Goal: Task Accomplishment & Management: Manage account settings

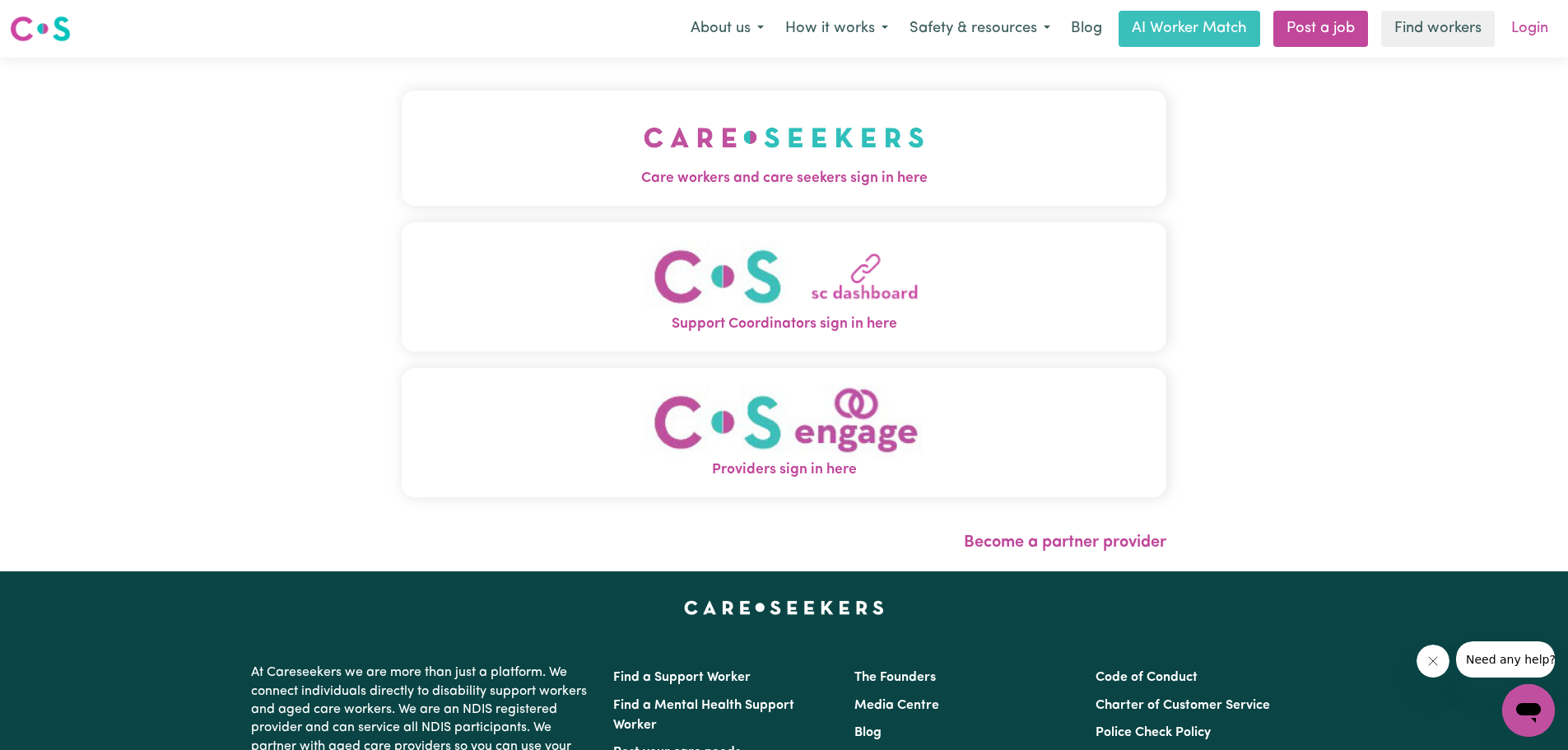
click at [1522, 32] on link "Login" at bounding box center [1529, 29] width 56 height 36
click at [1523, 30] on link "Login" at bounding box center [1529, 29] width 56 height 36
click at [784, 143] on img "Care workers and care seekers sign in here" at bounding box center [784, 137] width 280 height 61
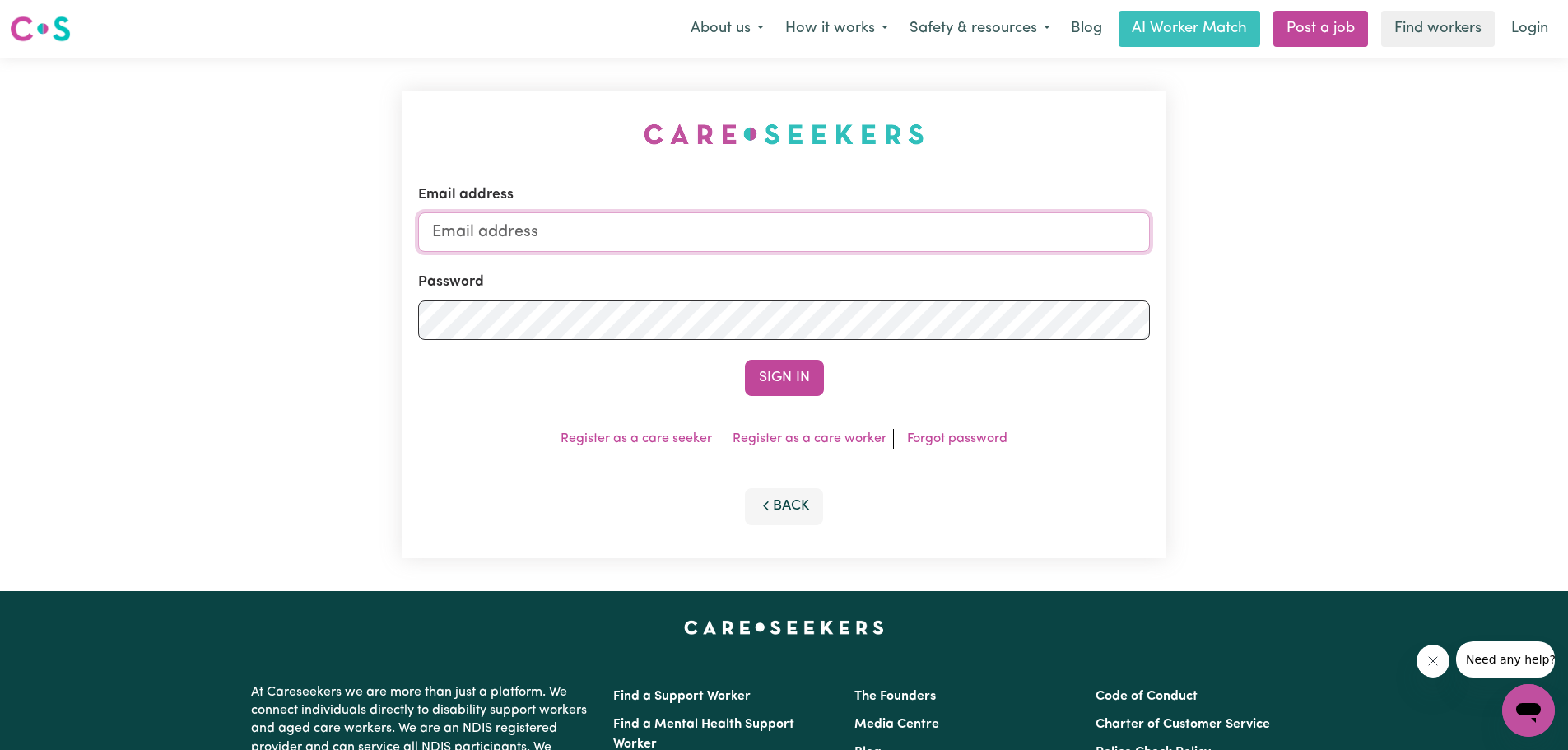
click at [509, 229] on input "Email address" at bounding box center [784, 231] width 731 height 40
type input "[EMAIL_ADDRESS][DOMAIN_NAME]"
click at [745, 359] on button "Sign In" at bounding box center [784, 377] width 79 height 36
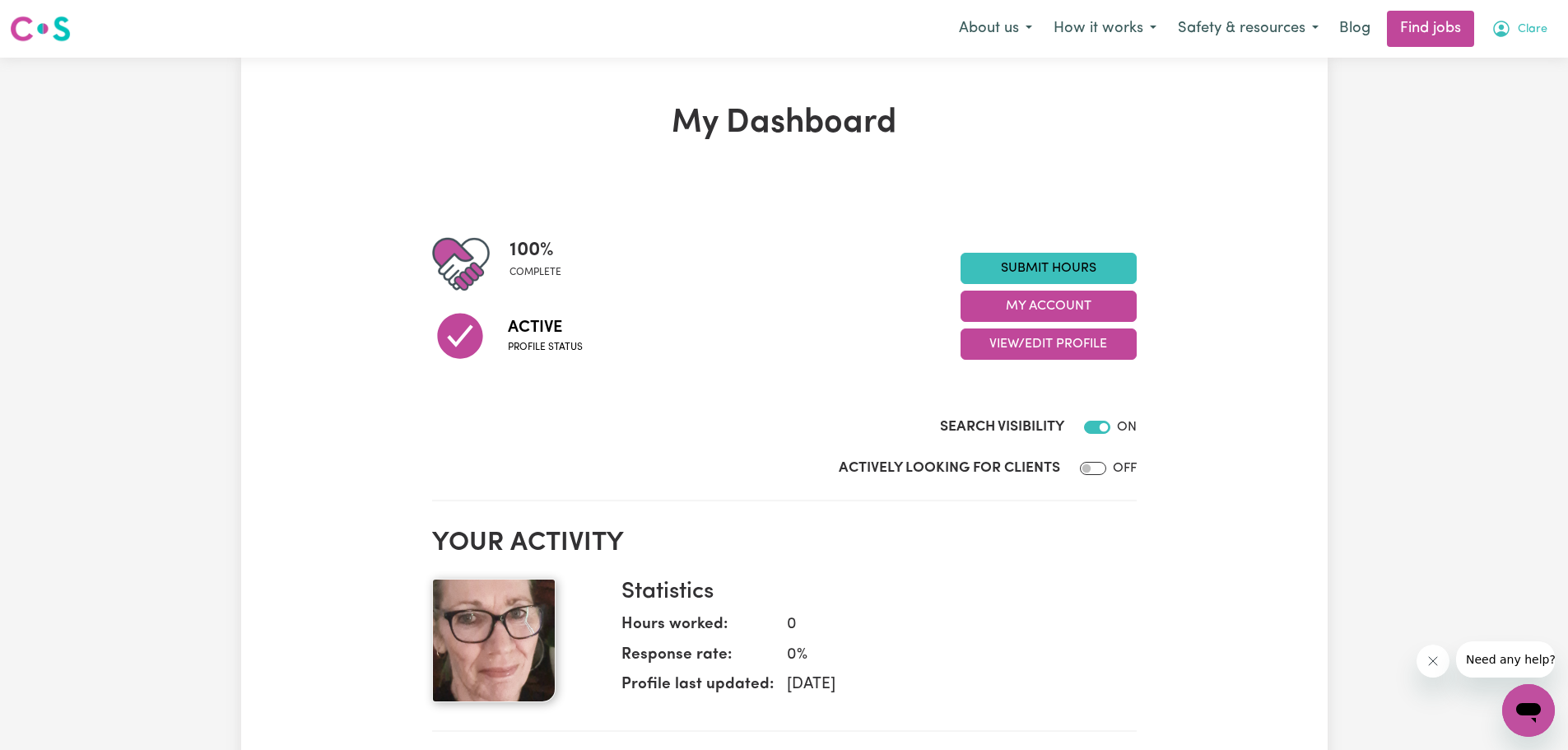
click at [1525, 35] on span "Clare" at bounding box center [1532, 29] width 29 height 19
click at [1072, 300] on button "My Account" at bounding box center [1048, 306] width 176 height 31
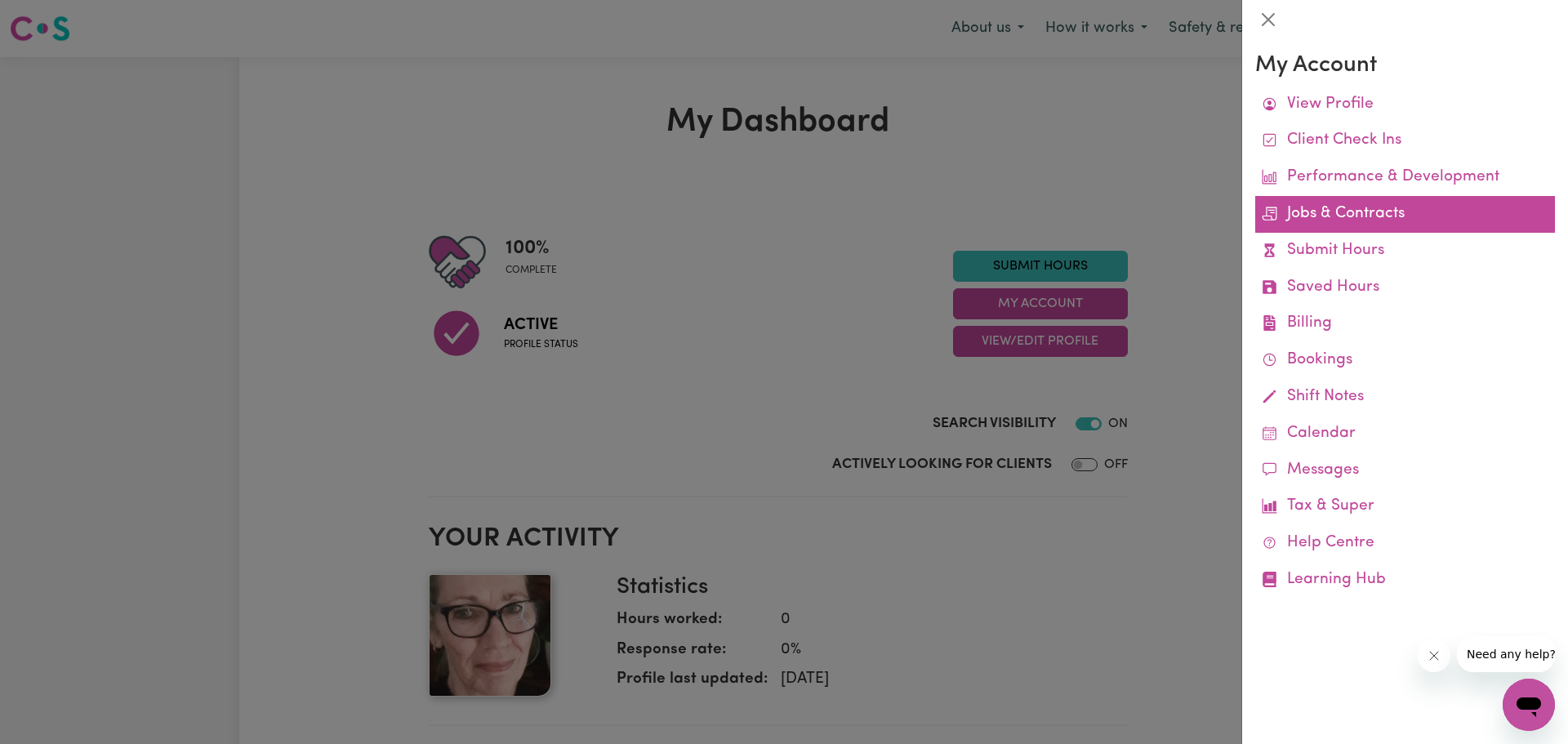
click at [1332, 208] on link "Jobs & Contracts" at bounding box center [1404, 215] width 300 height 37
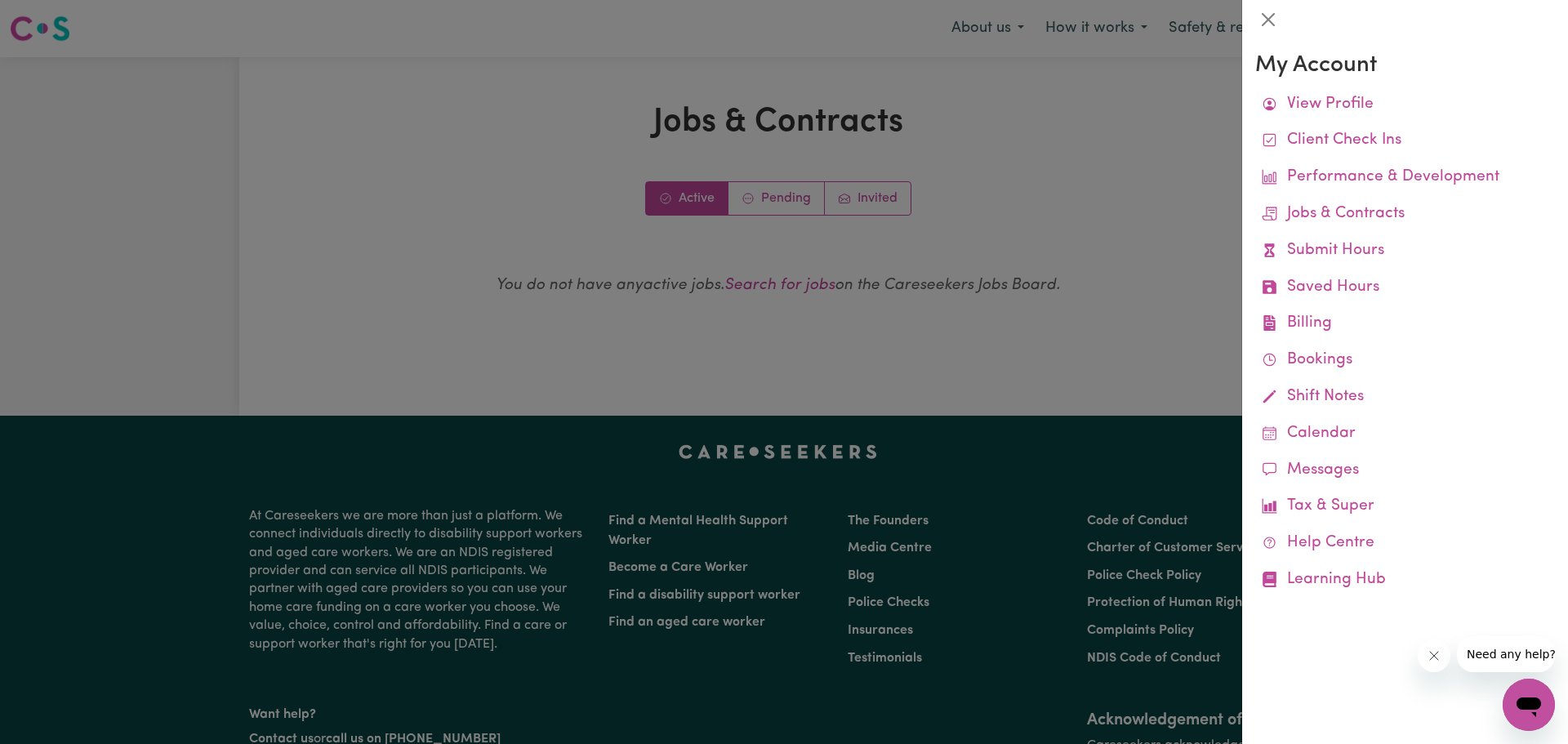
click at [875, 198] on div at bounding box center [784, 372] width 1568 height 744
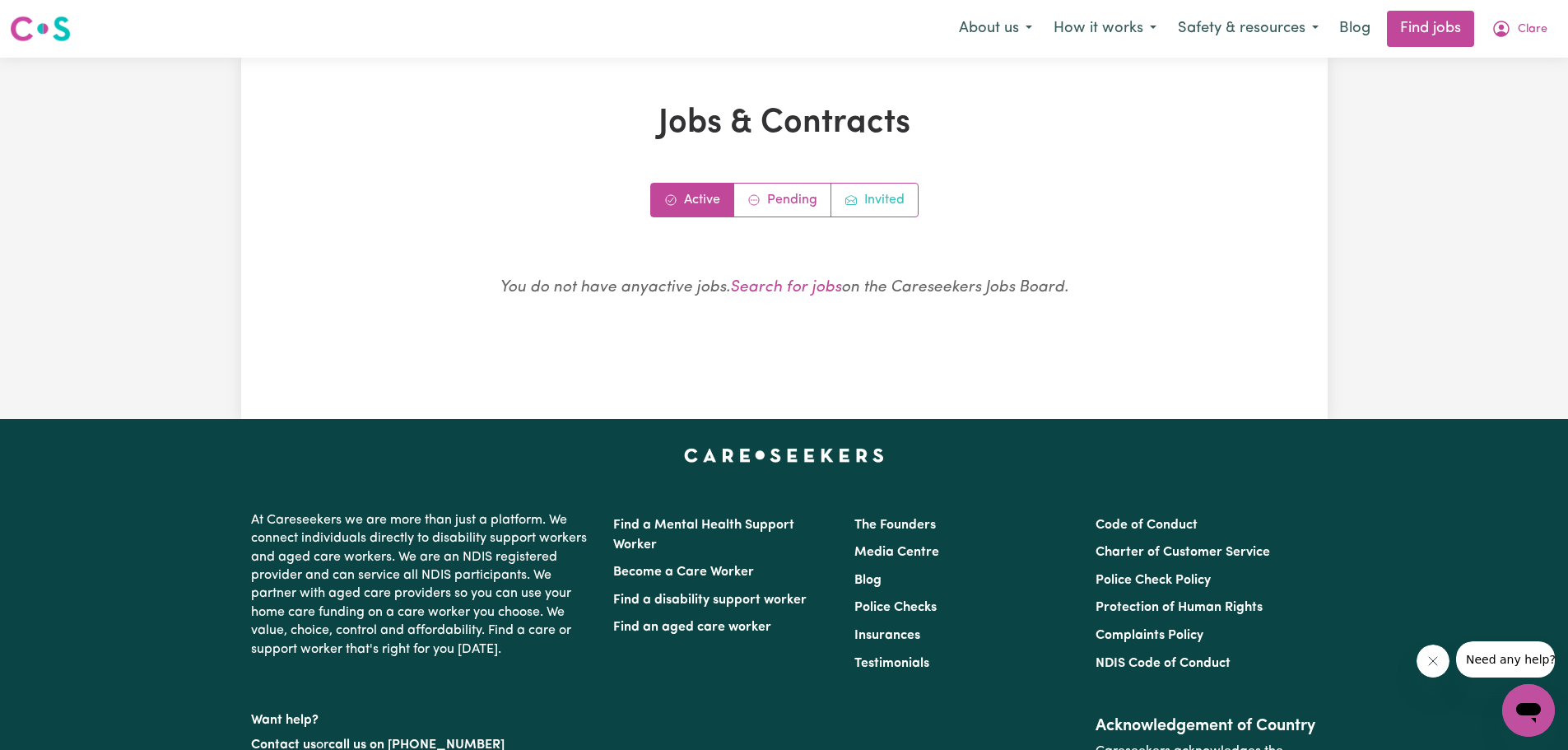
click at [886, 199] on link "Invited" at bounding box center [874, 199] width 87 height 33
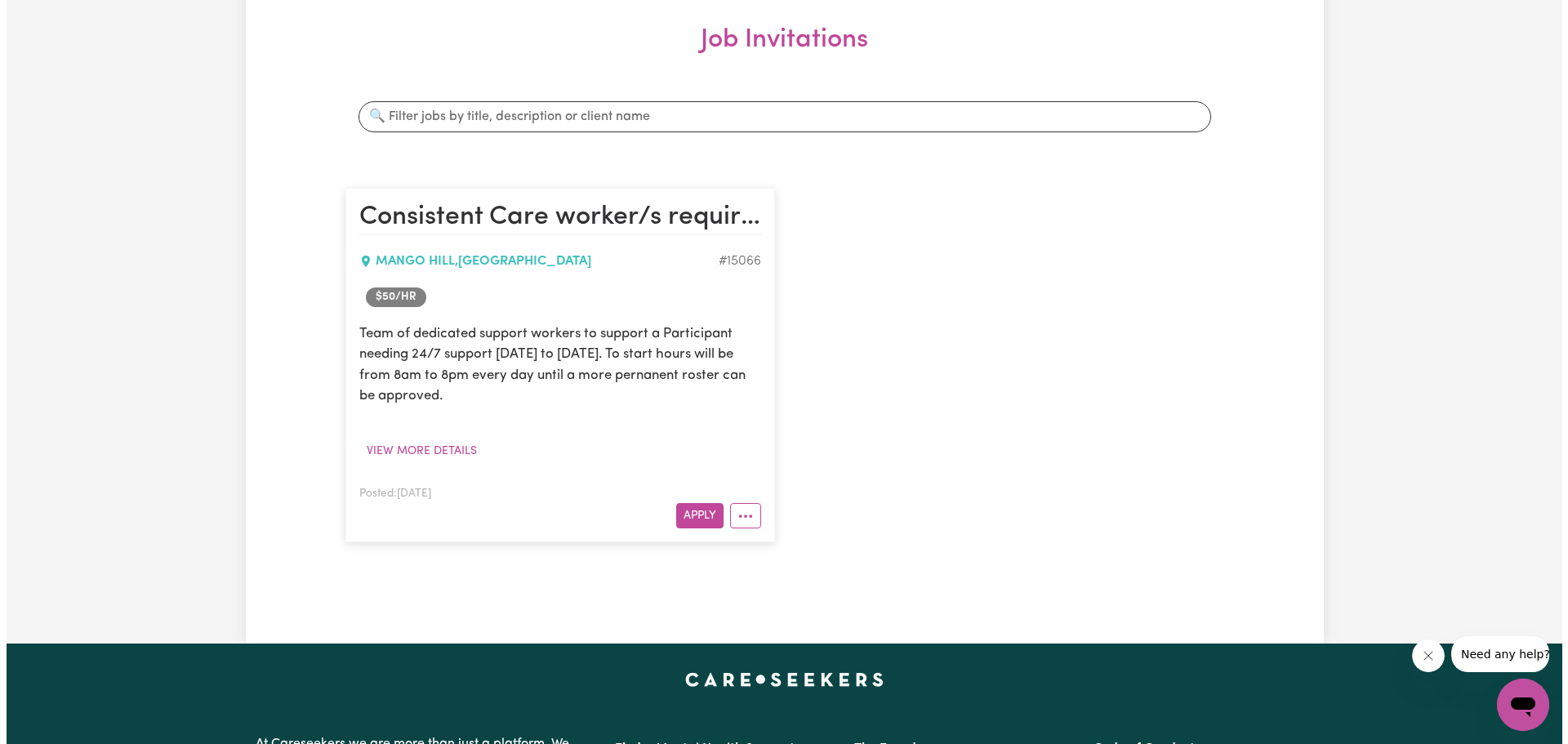
scroll to position [245, 0]
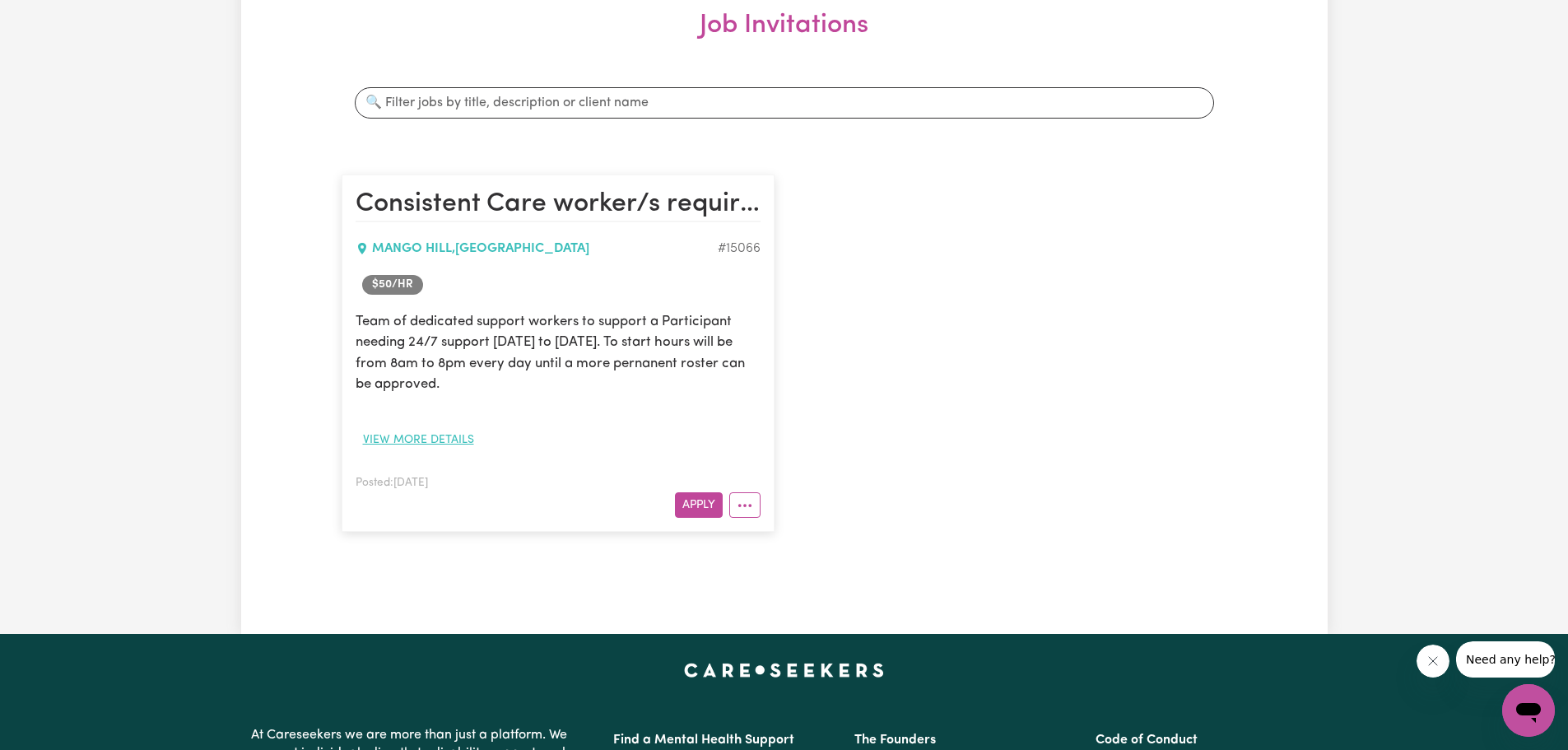
click at [442, 434] on button "View more details" at bounding box center [418, 440] width 126 height 25
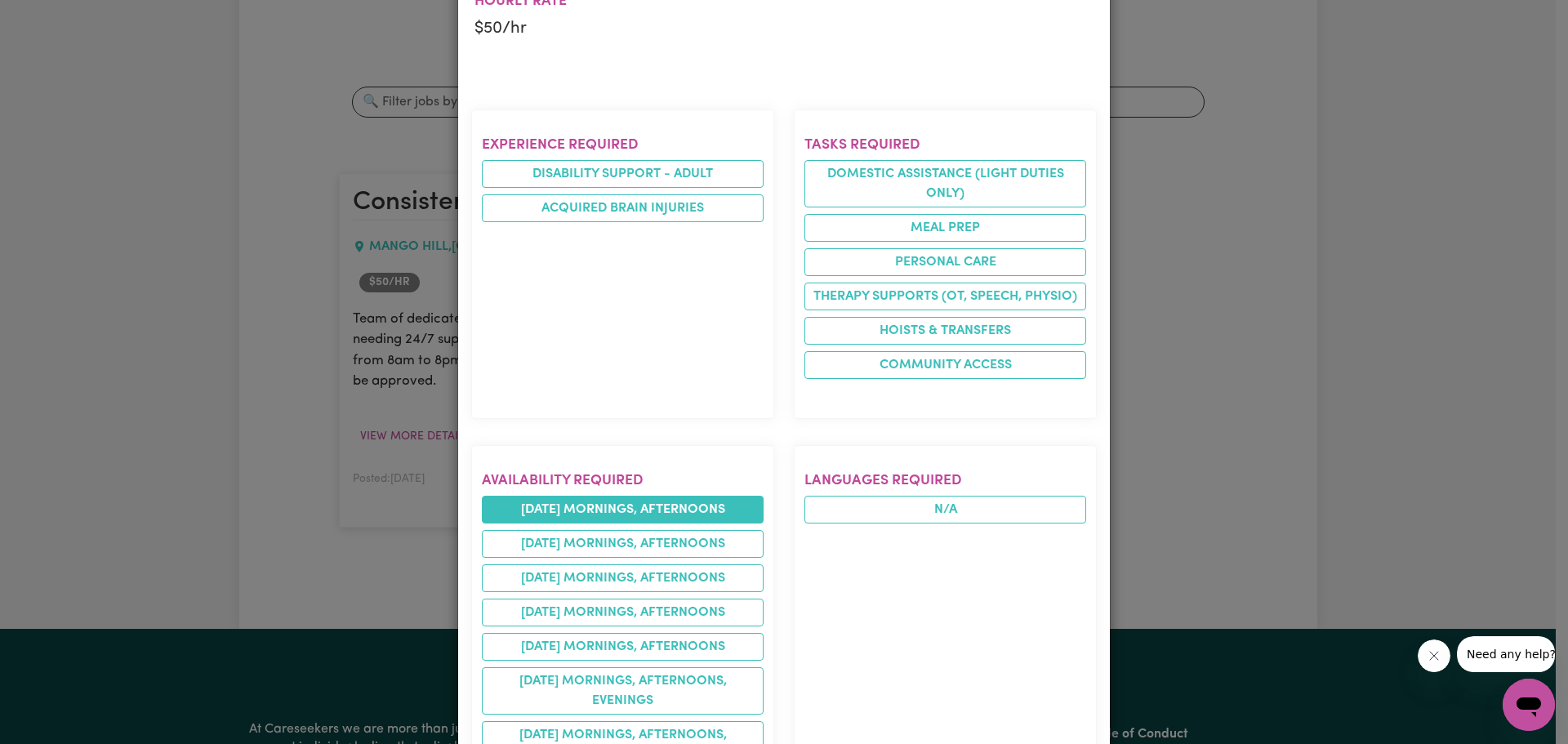
scroll to position [490, 0]
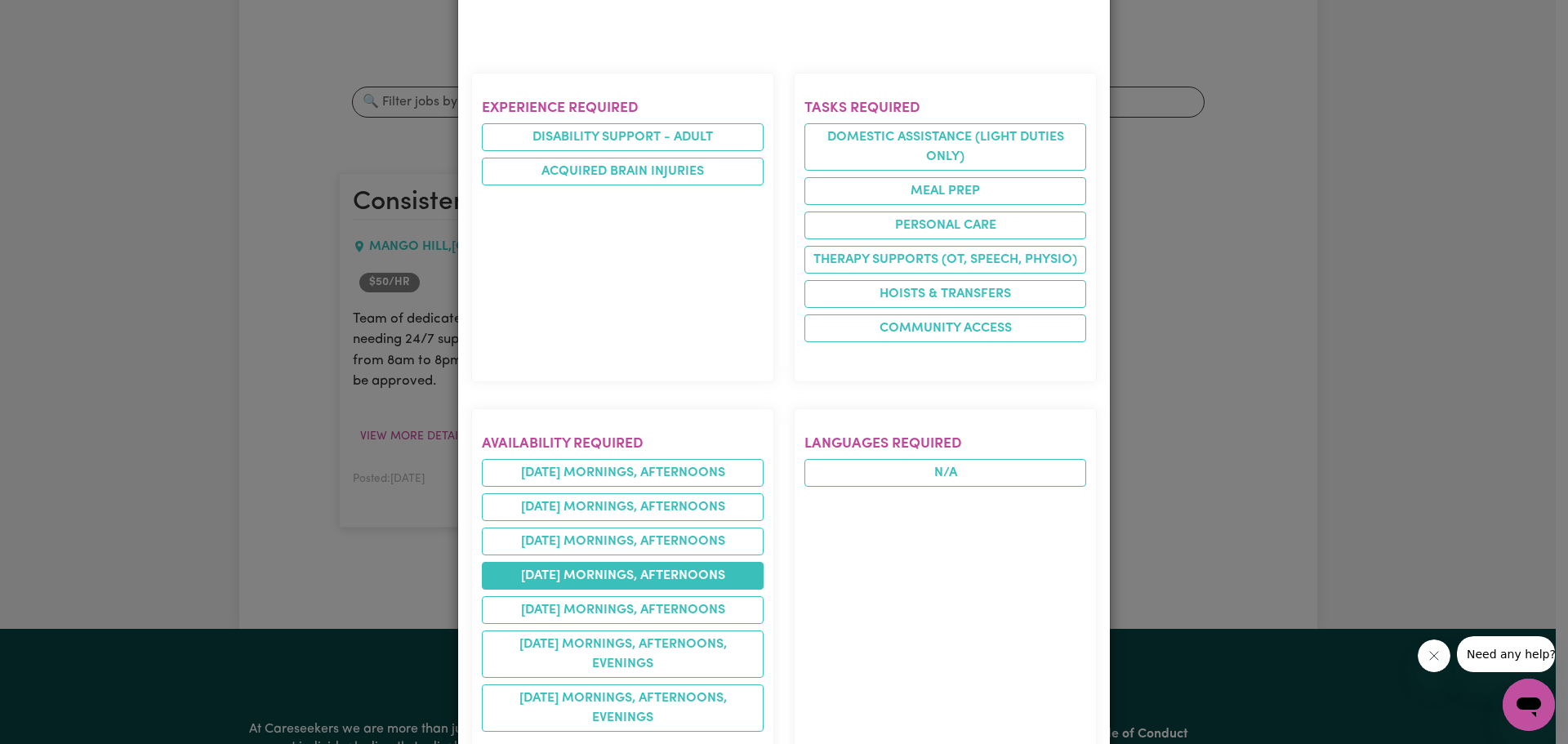
click at [676, 578] on li "[DATE] mornings, afternoons" at bounding box center [622, 575] width 281 height 28
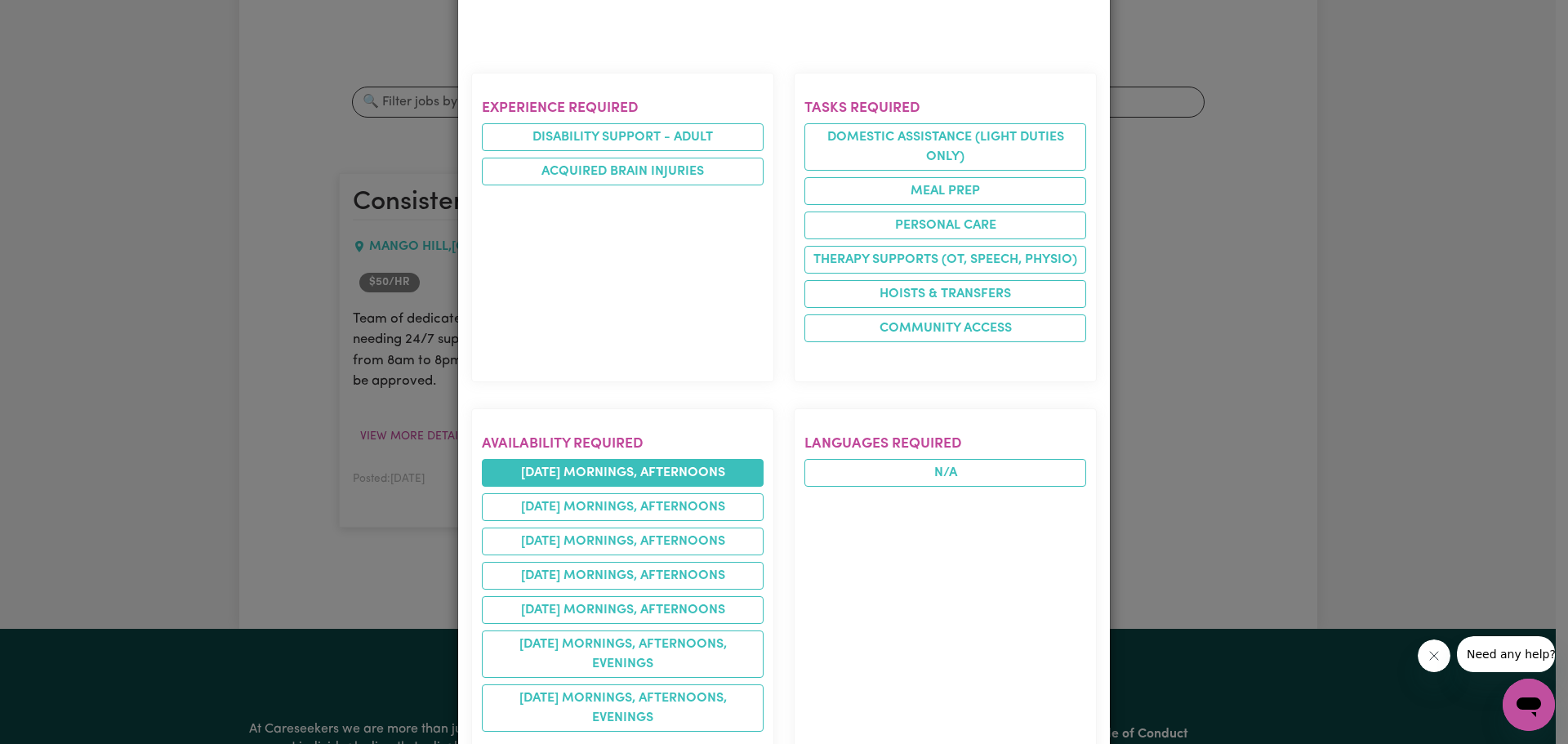
click at [641, 477] on li "[DATE] mornings, afternoons" at bounding box center [622, 473] width 281 height 28
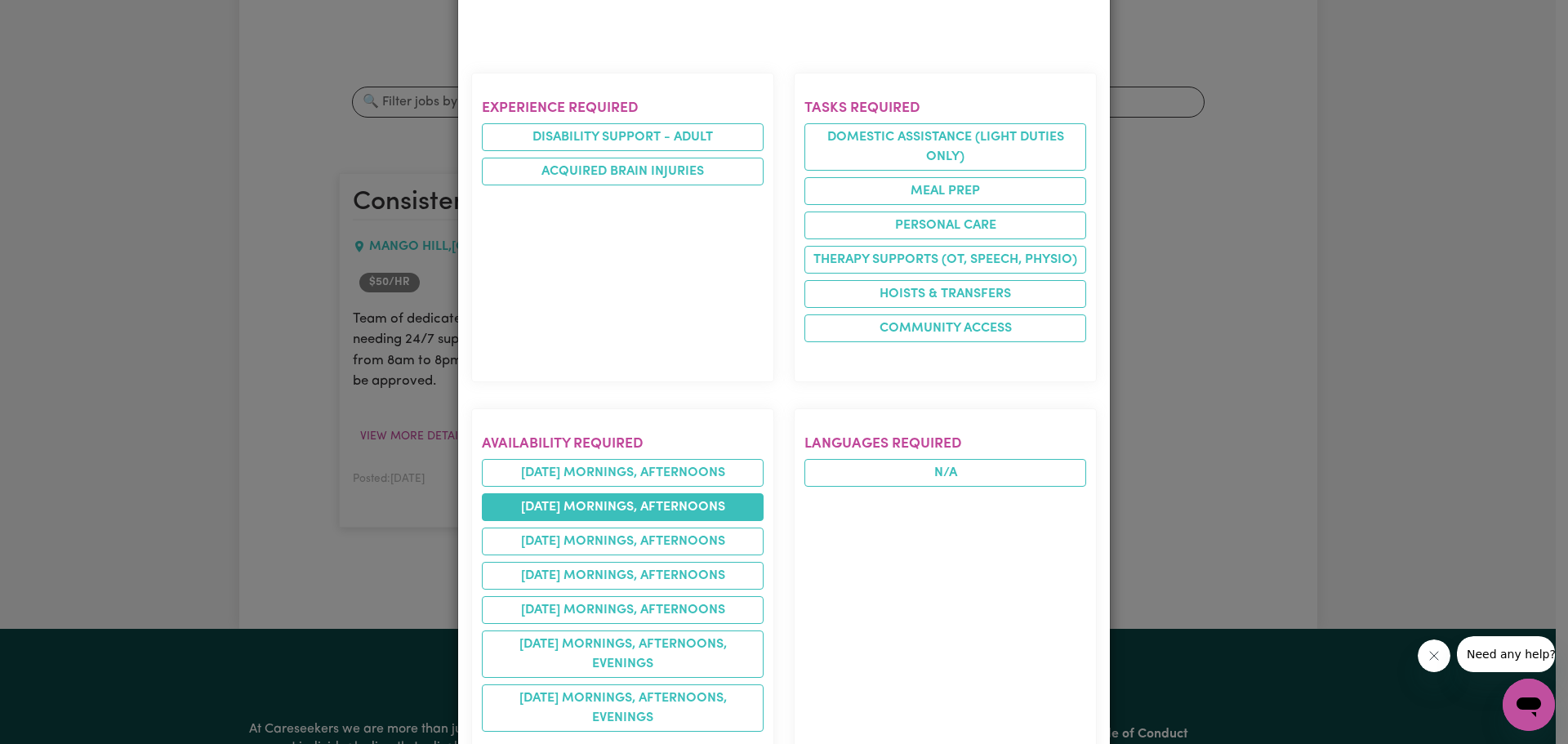
click at [625, 509] on li "[DATE] mornings, afternoons" at bounding box center [622, 507] width 281 height 28
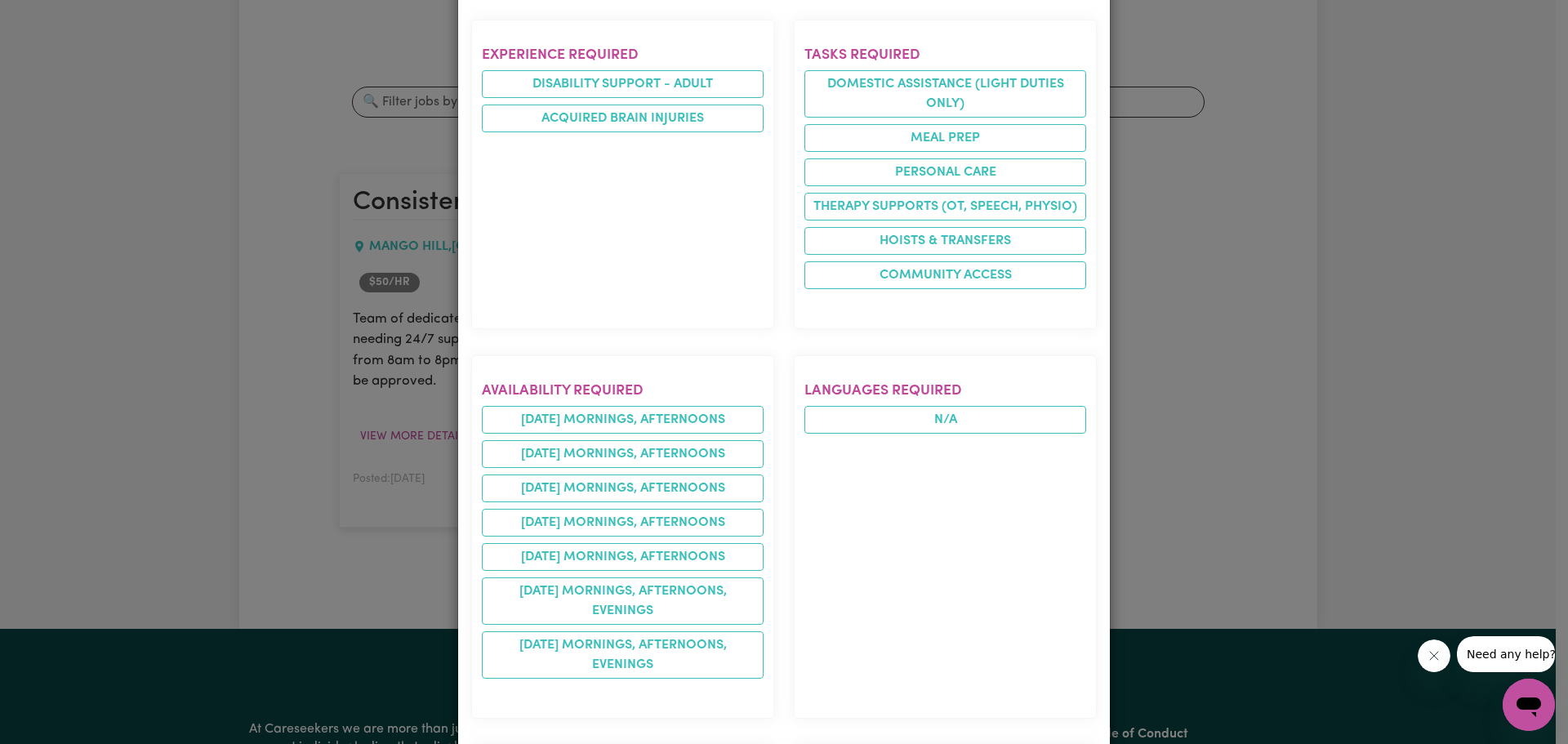
scroll to position [572, 0]
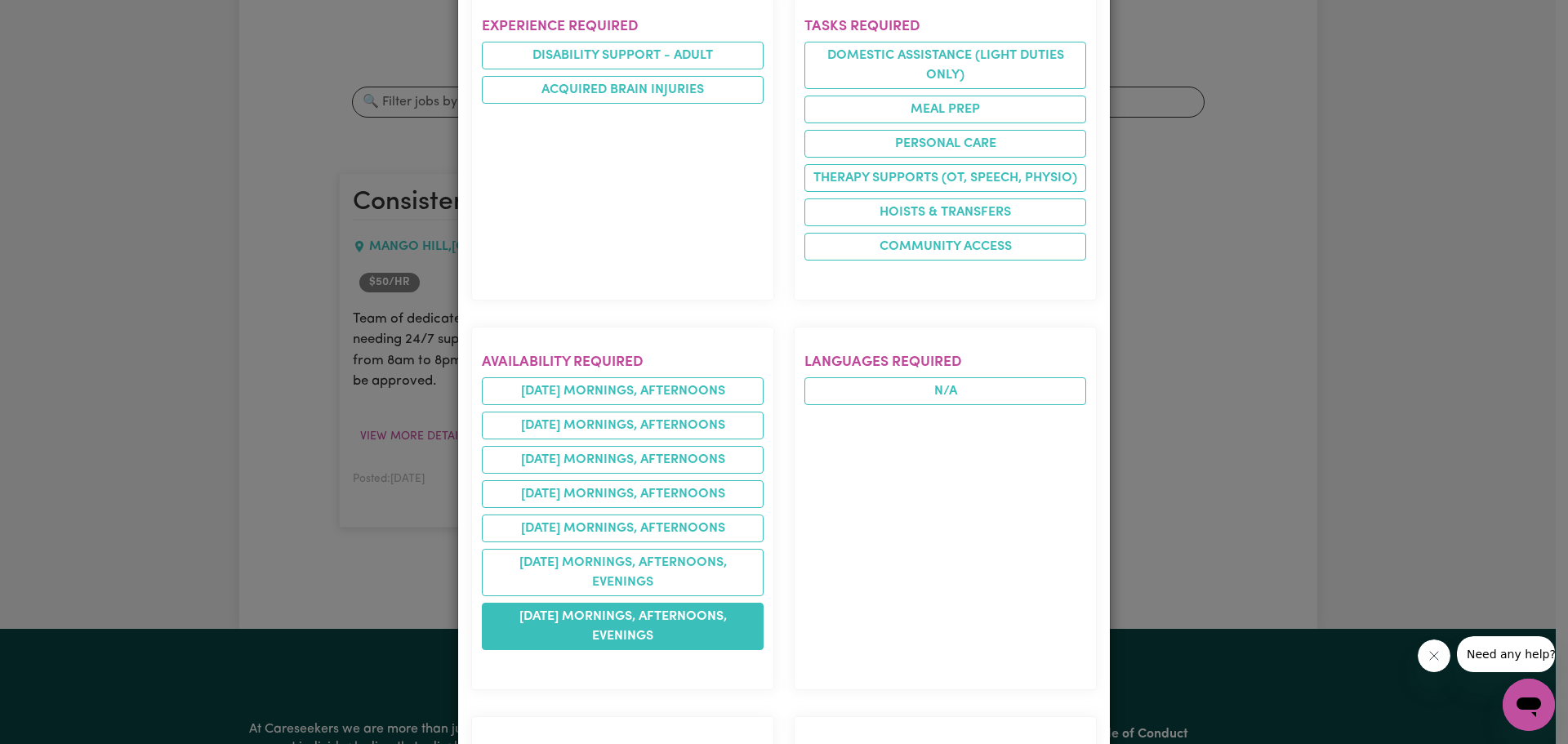
click at [630, 621] on li "[DATE] mornings, afternoons, evenings" at bounding box center [622, 626] width 281 height 48
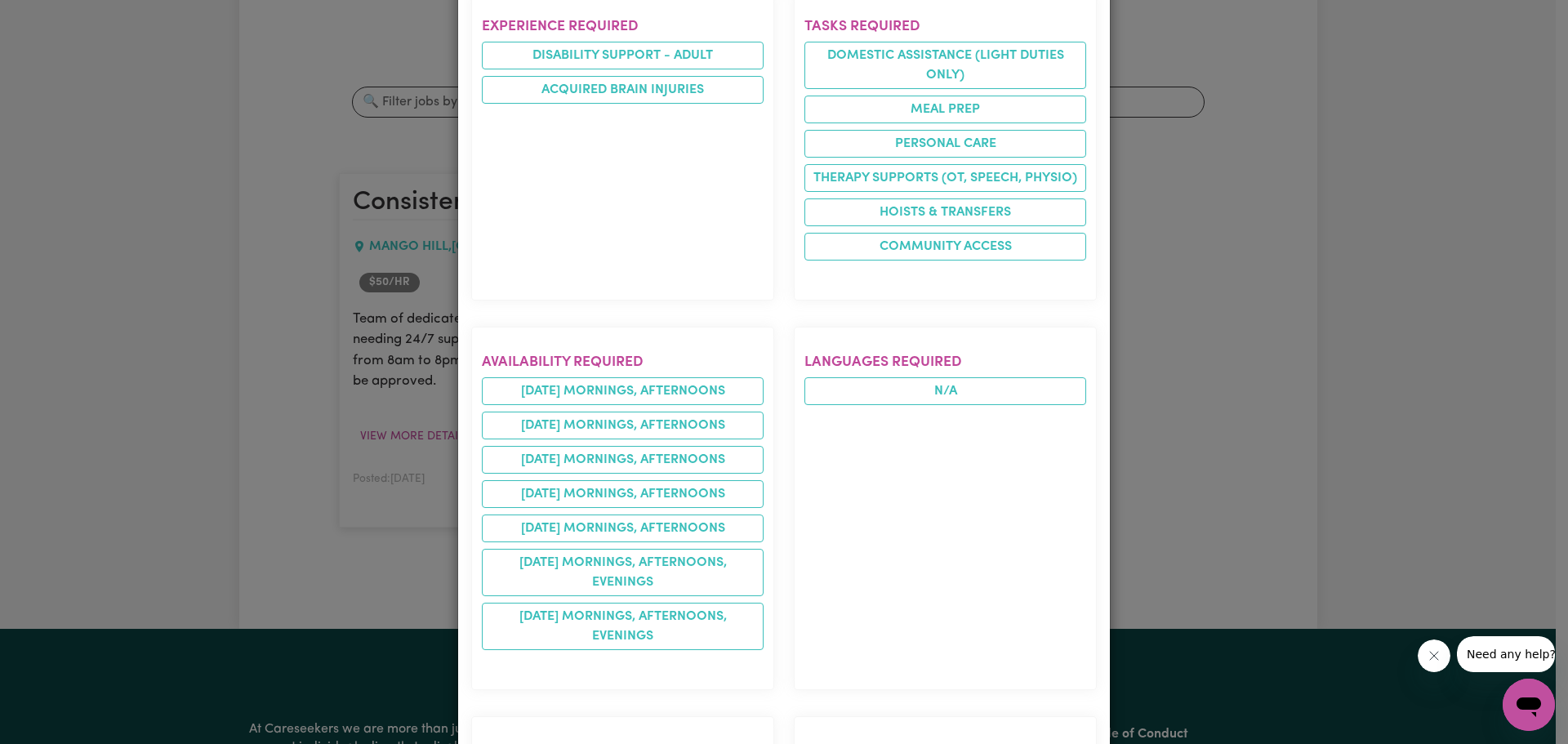
click at [828, 572] on section "Languages required N/A" at bounding box center [945, 508] width 303 height 363
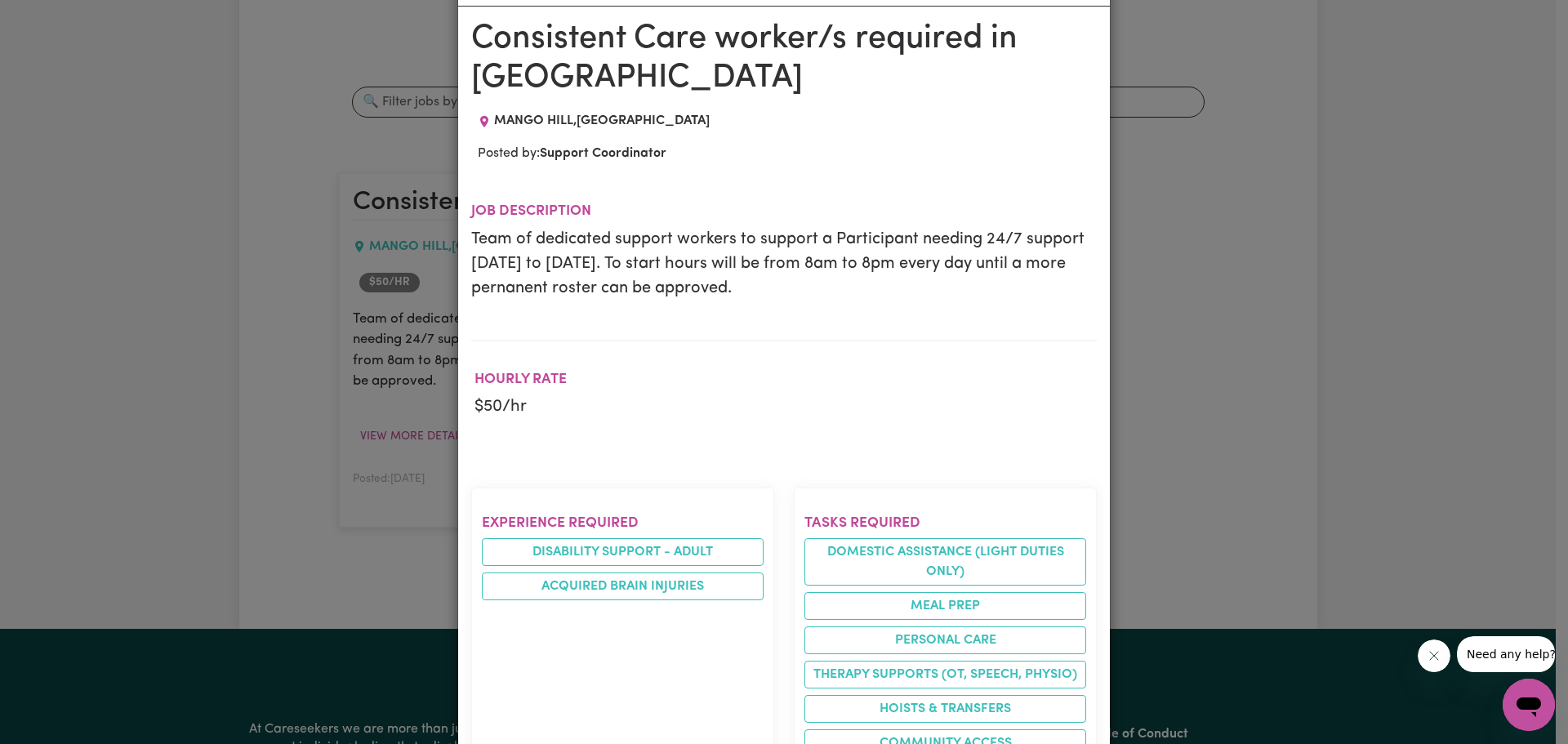
scroll to position [0, 0]
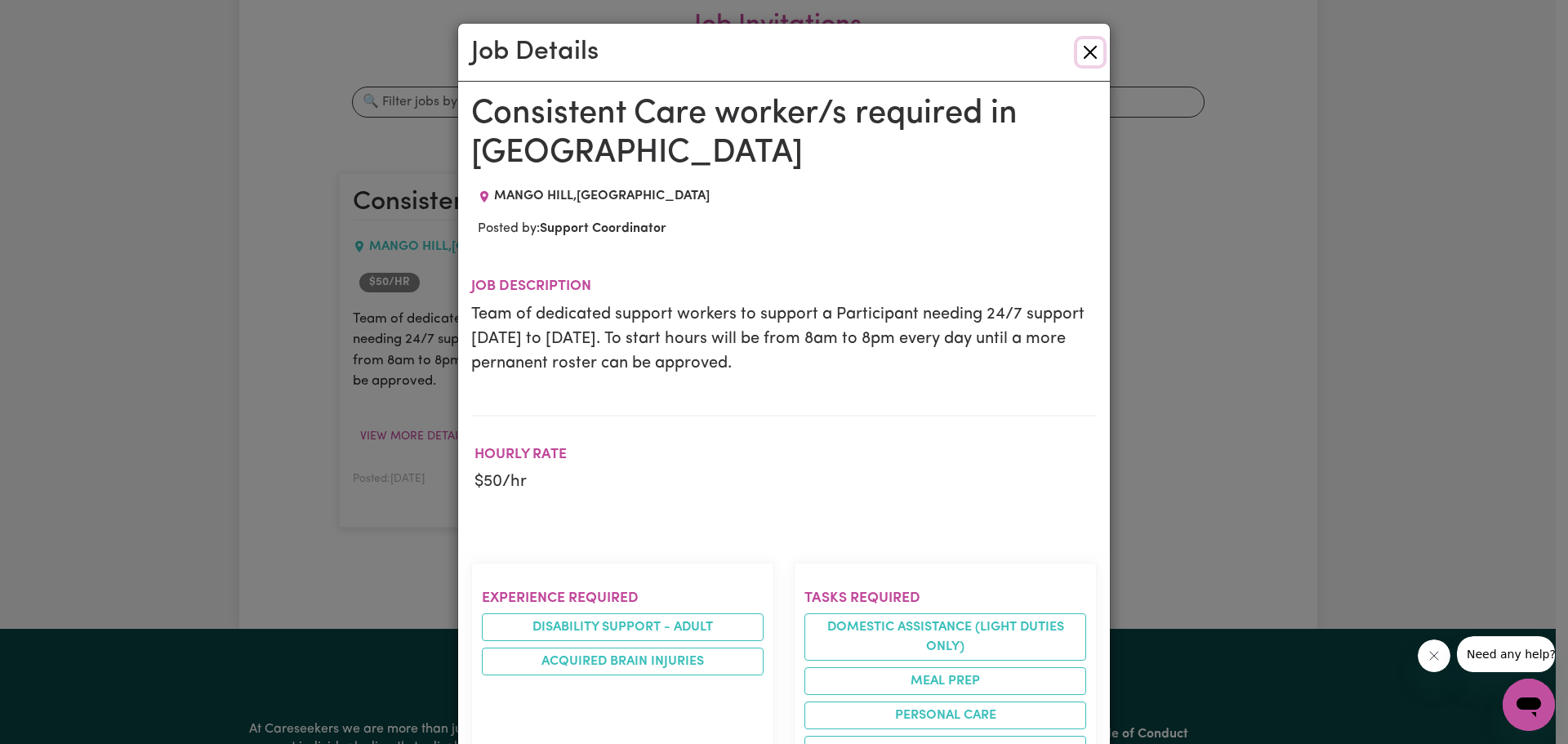
click at [1082, 48] on button "Close" at bounding box center [1090, 52] width 26 height 26
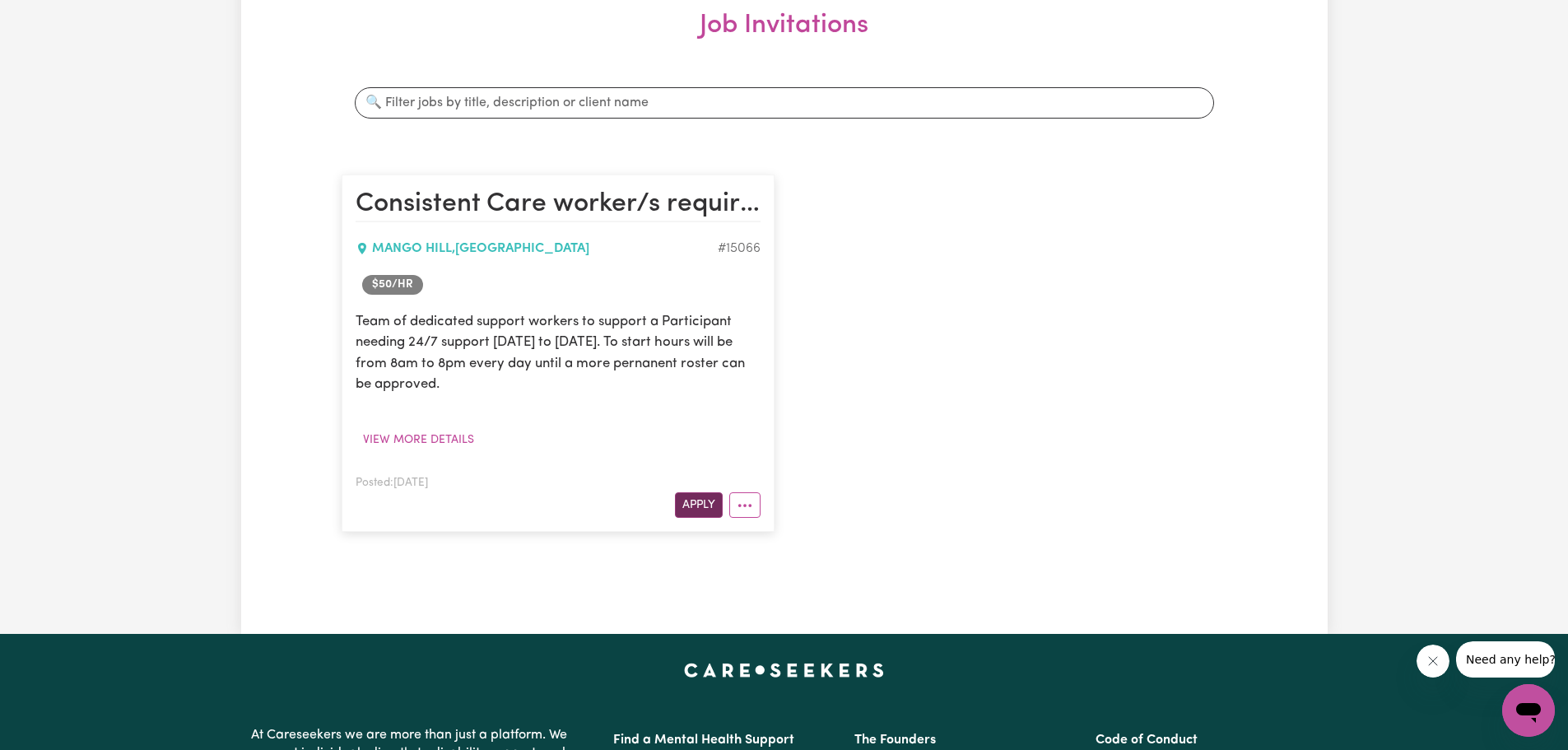
click at [692, 508] on button "Apply" at bounding box center [699, 505] width 48 height 25
click at [750, 503] on button "More options" at bounding box center [744, 505] width 31 height 25
click at [788, 575] on link "Job Details" at bounding box center [797, 577] width 135 height 33
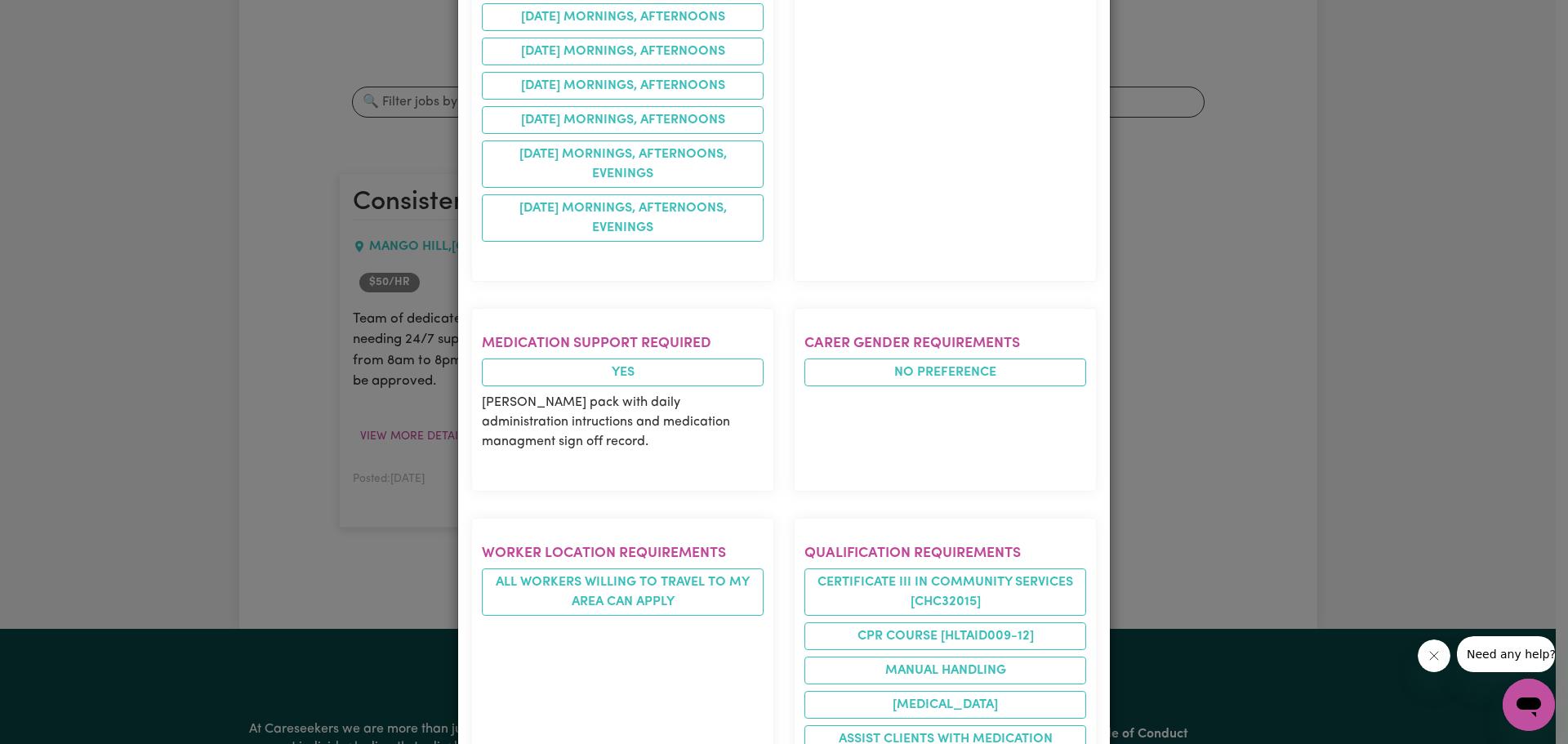
scroll to position [1300, 0]
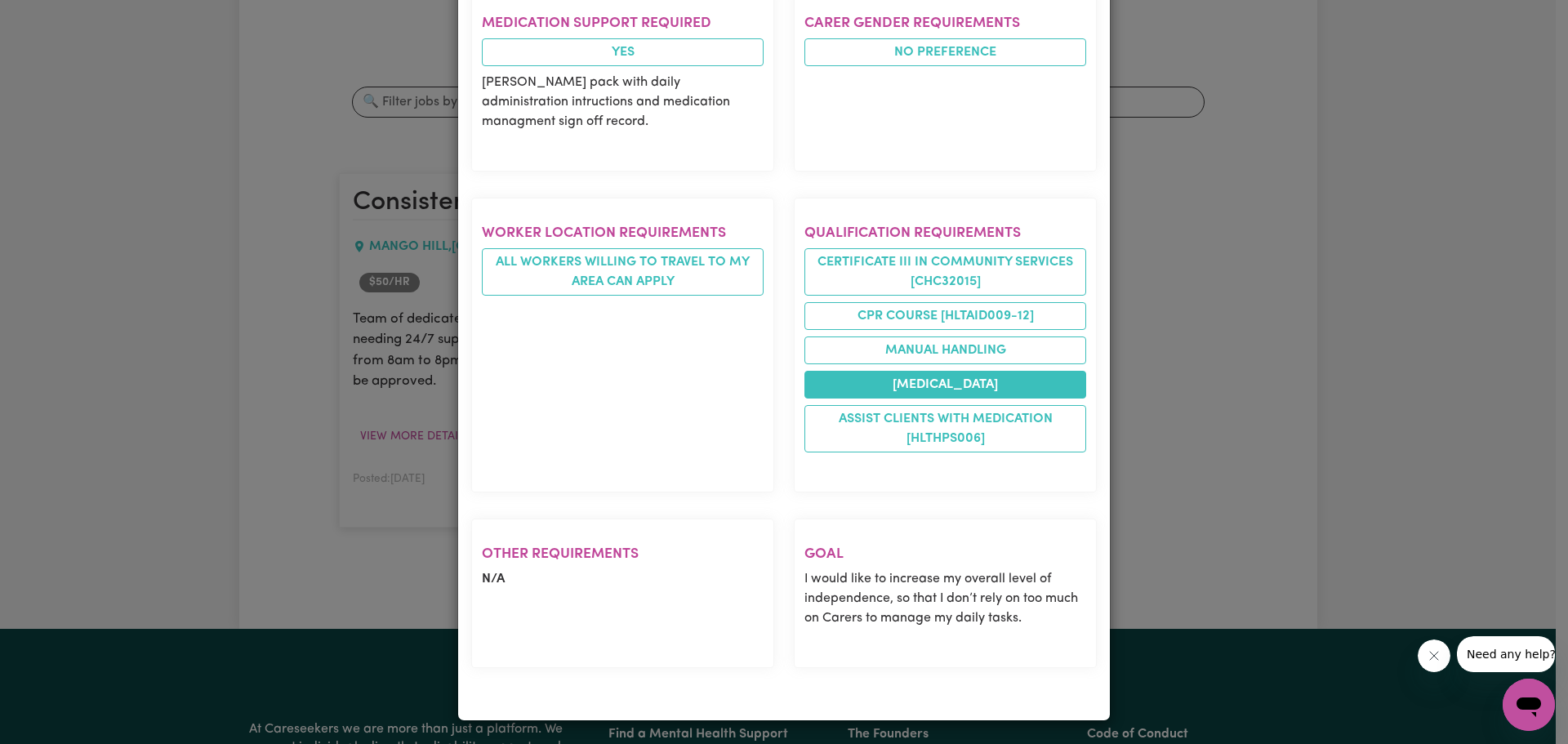
click at [933, 379] on li "[MEDICAL_DATA]" at bounding box center [944, 384] width 281 height 28
click at [926, 382] on li "[MEDICAL_DATA]" at bounding box center [944, 384] width 281 height 28
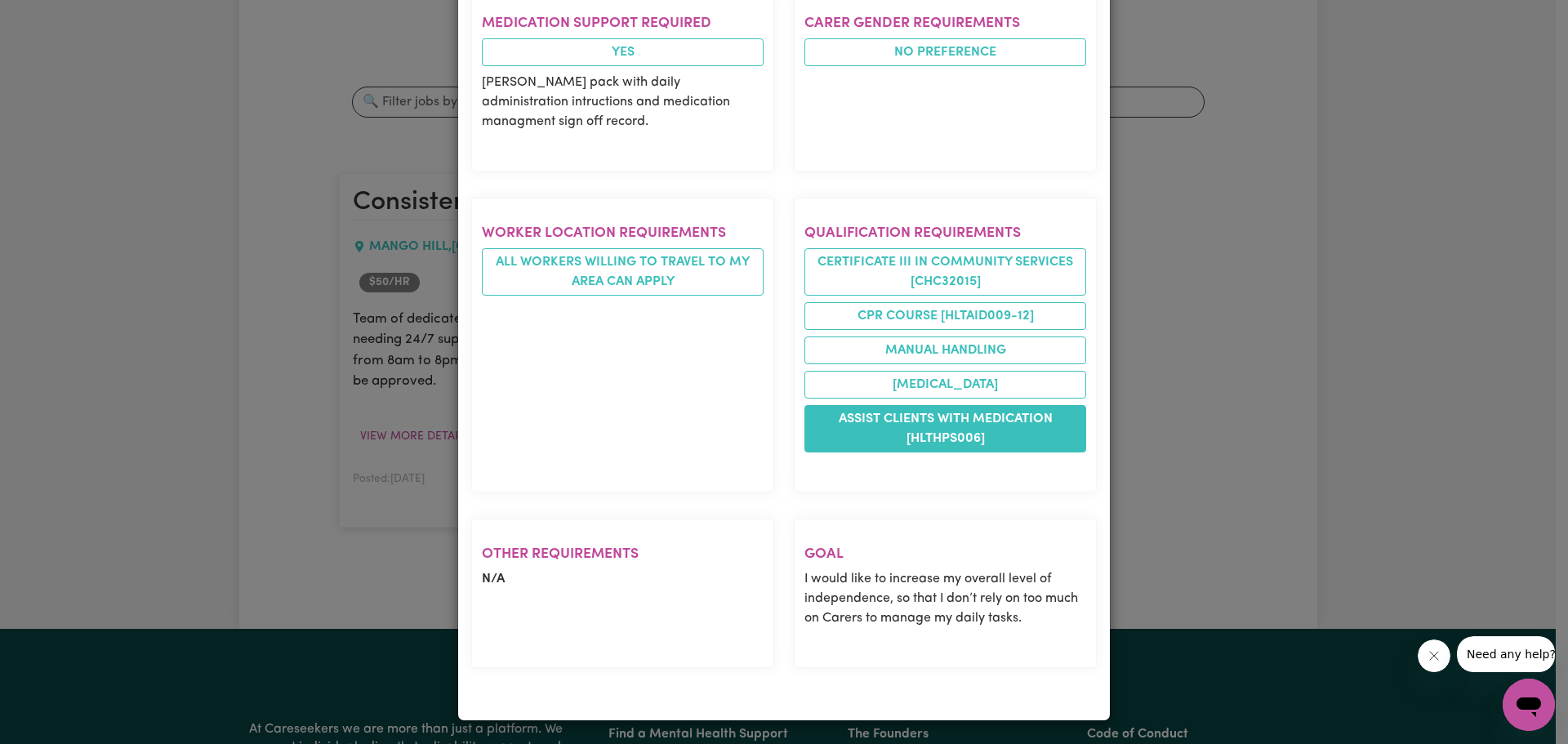
click at [914, 428] on li "Assist clients with medication [HLTHPS006]" at bounding box center [944, 428] width 281 height 48
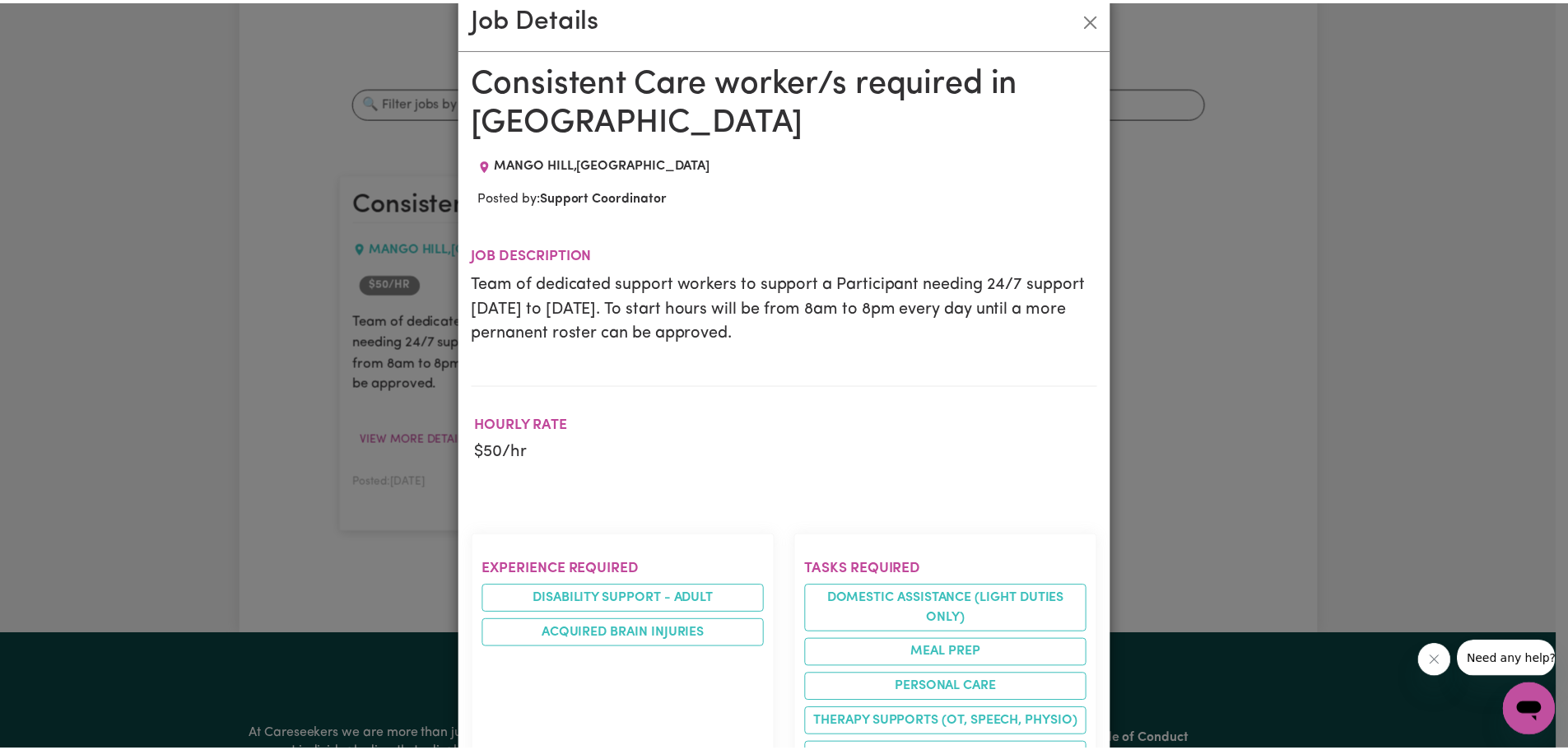
scroll to position [0, 0]
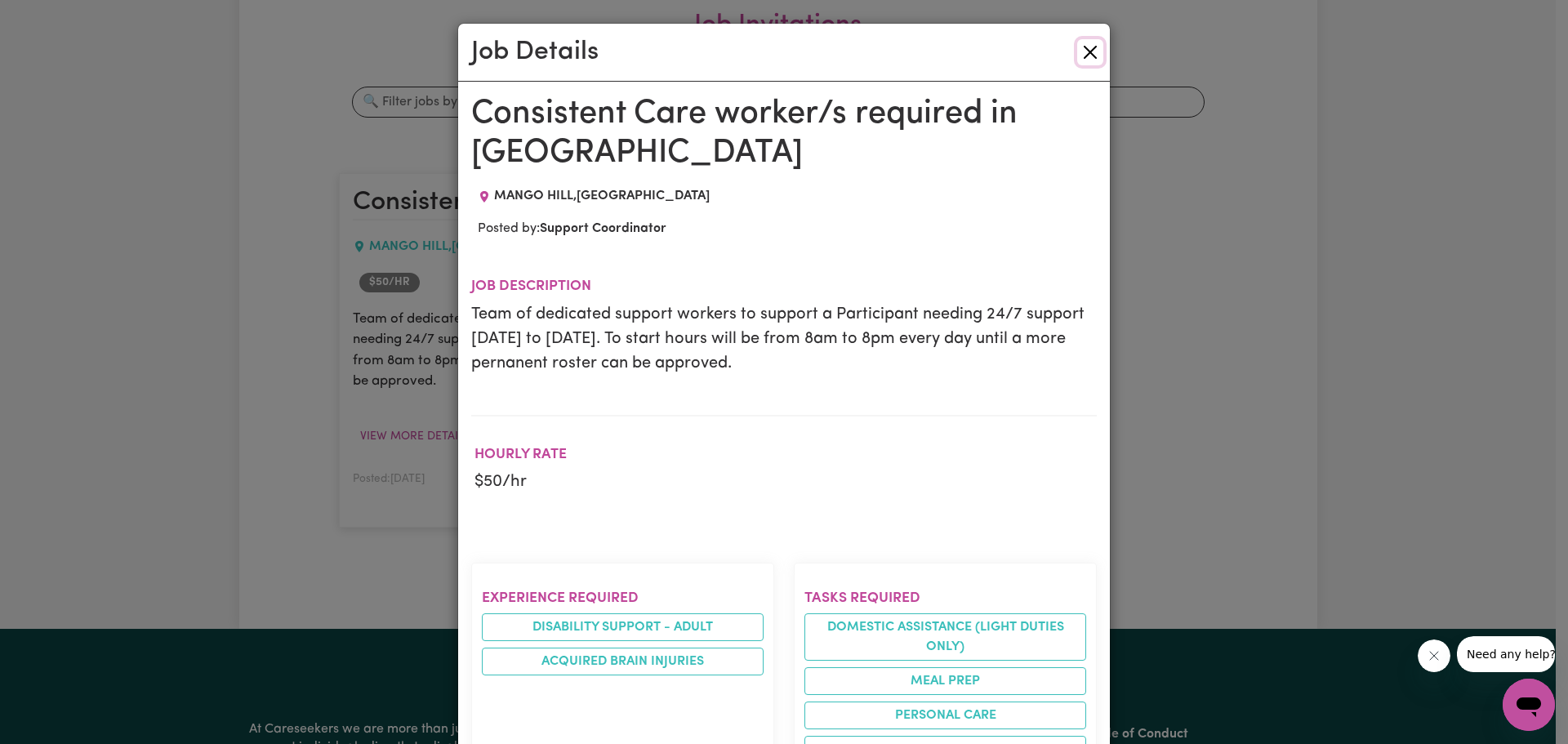
click at [1080, 48] on button "Close" at bounding box center [1090, 52] width 26 height 26
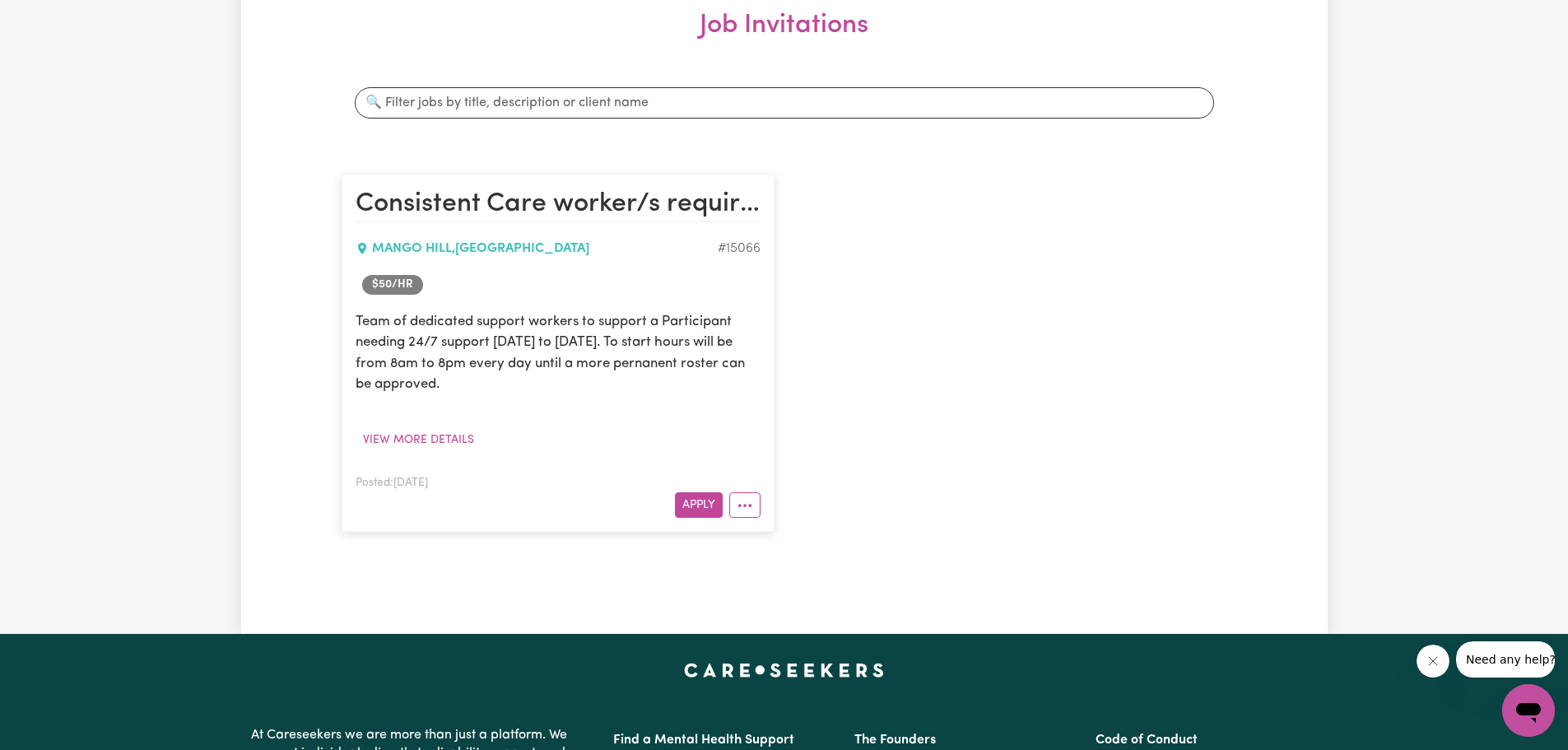
click at [908, 297] on div "Consistent Care worker/s required in [GEOGRAPHIC_DATA] [GEOGRAPHIC_DATA] , [GEO…" at bounding box center [784, 354] width 906 height 391
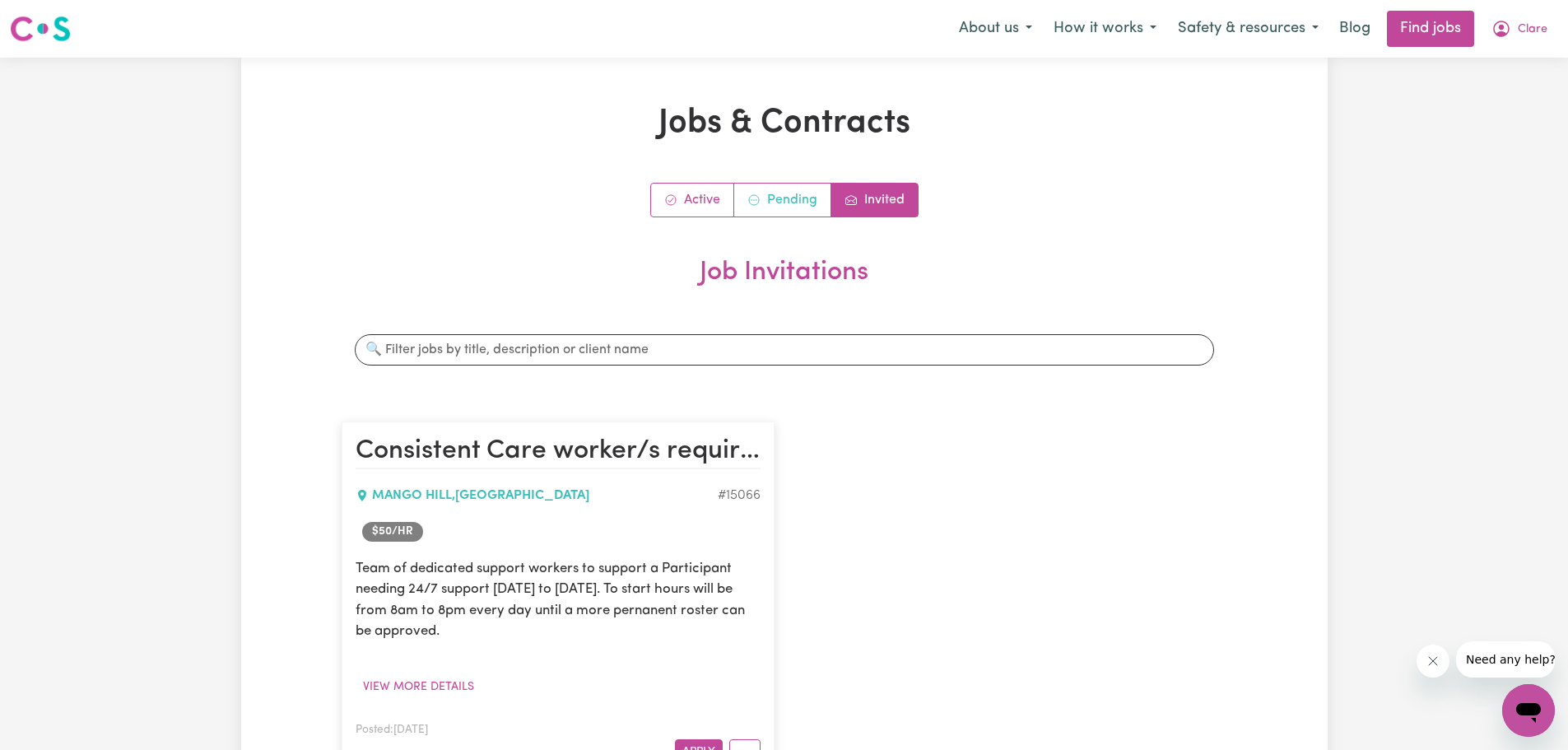
click at [774, 203] on link "Pending" at bounding box center [782, 199] width 97 height 33
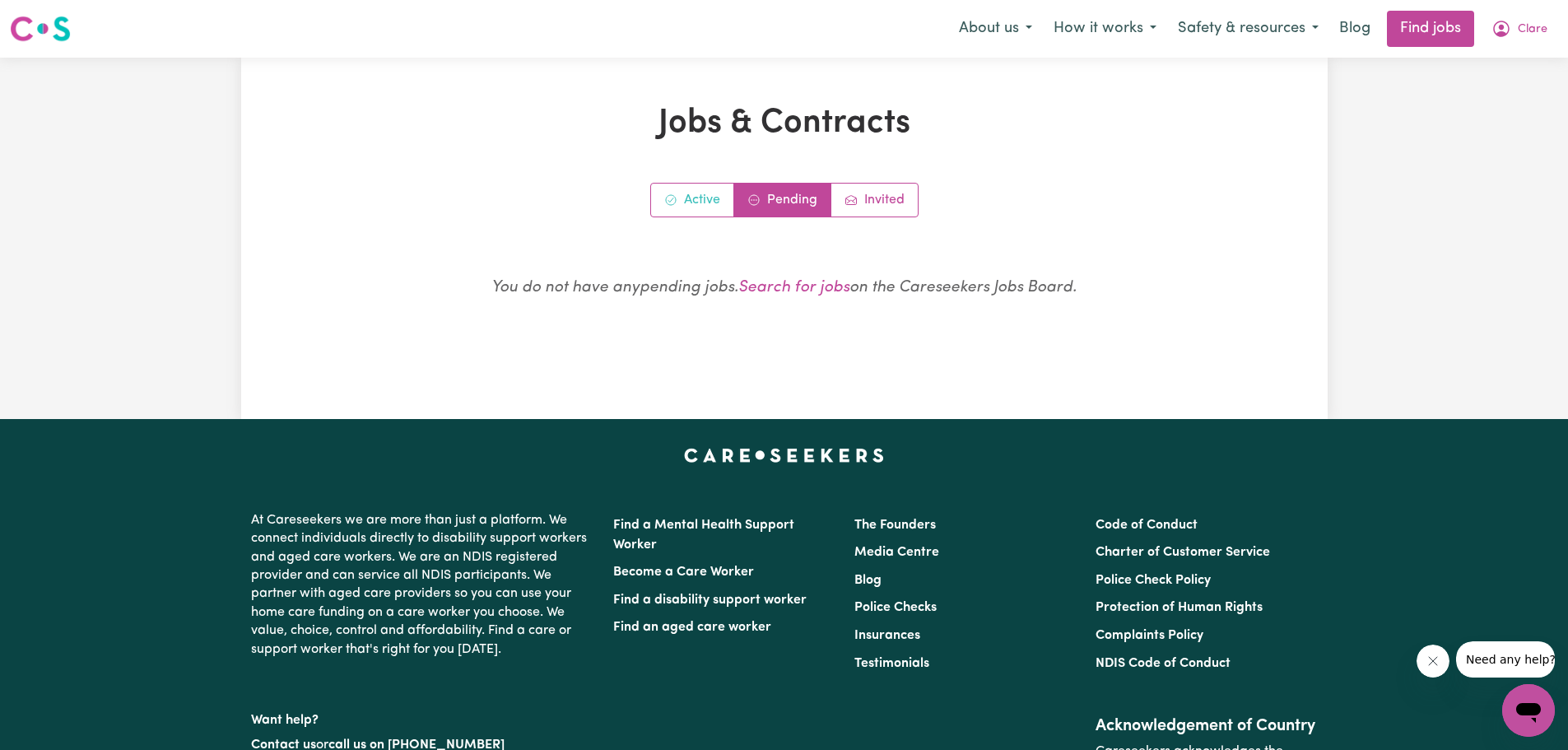
click at [704, 198] on link "Active" at bounding box center [693, 199] width 83 height 33
click at [789, 292] on link "Search for jobs" at bounding box center [785, 287] width 111 height 16
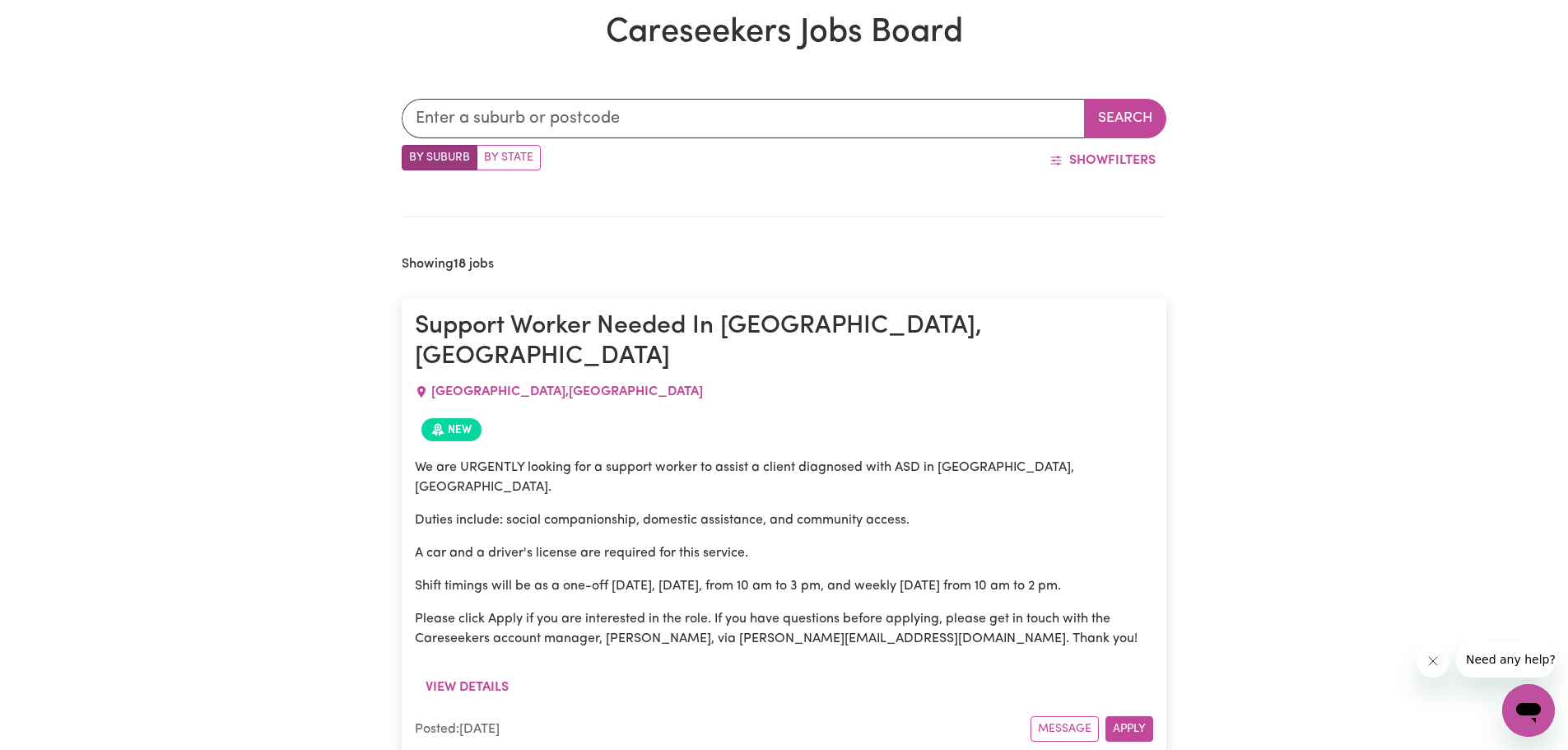
scroll to position [598, 0]
click at [503, 109] on input "text" at bounding box center [743, 119] width 683 height 40
type input "[PERSON_NAME]"
type input "narangBA, [GEOGRAPHIC_DATA], 4504"
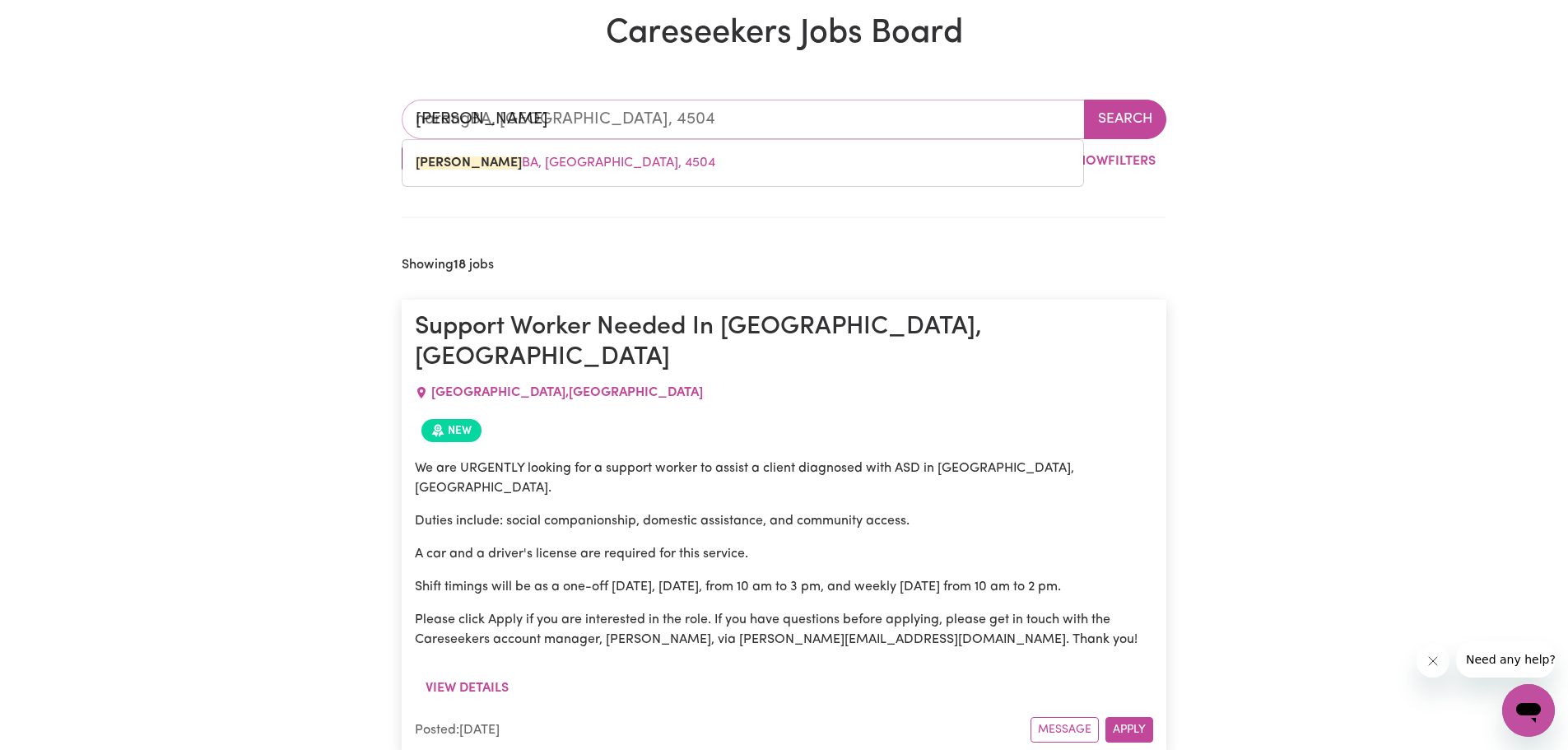
type input "narangb"
type input "narangbA, [GEOGRAPHIC_DATA], 4504"
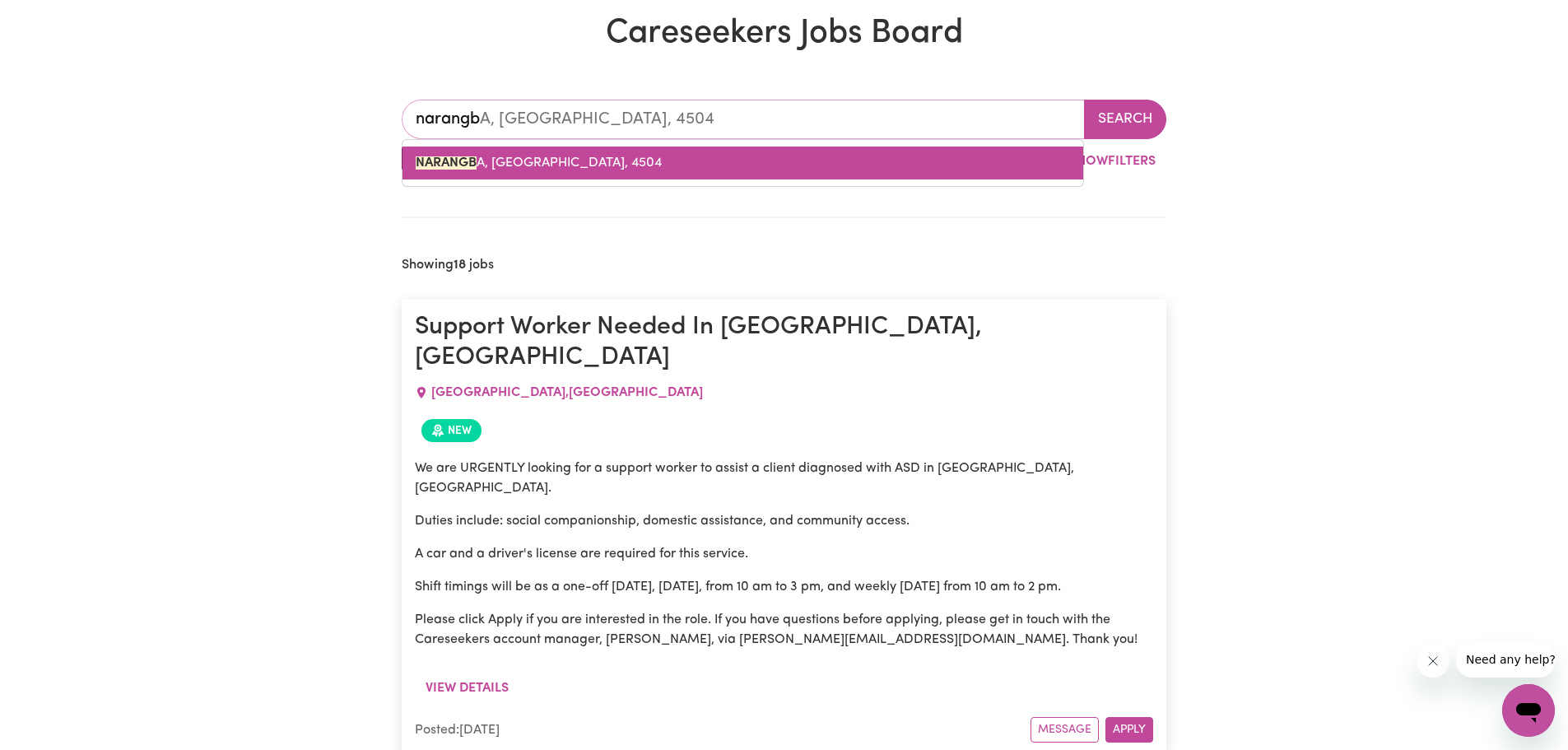
click at [476, 160] on mark "NARANGB" at bounding box center [446, 163] width 61 height 13
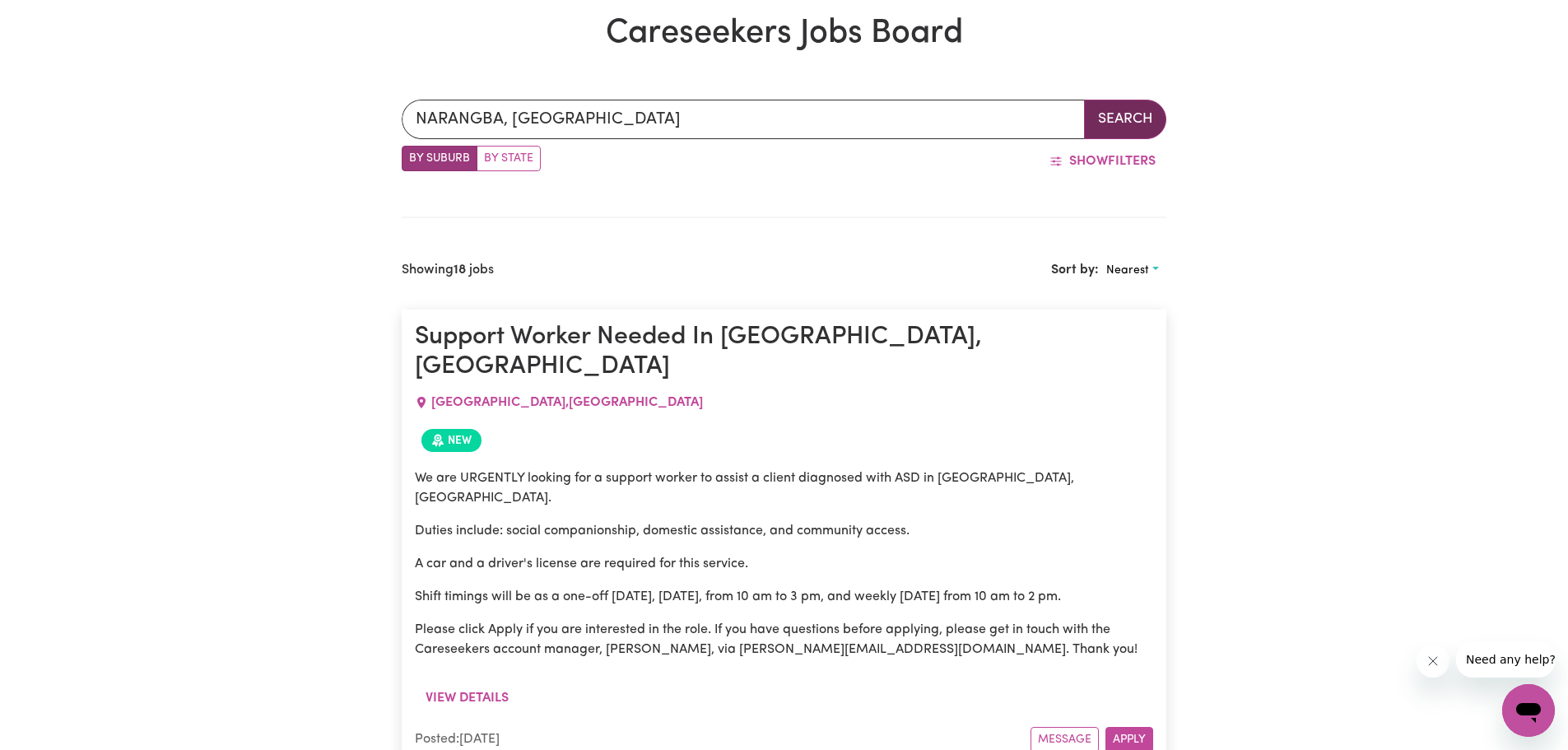
click at [1120, 113] on button "Search" at bounding box center [1125, 119] width 82 height 40
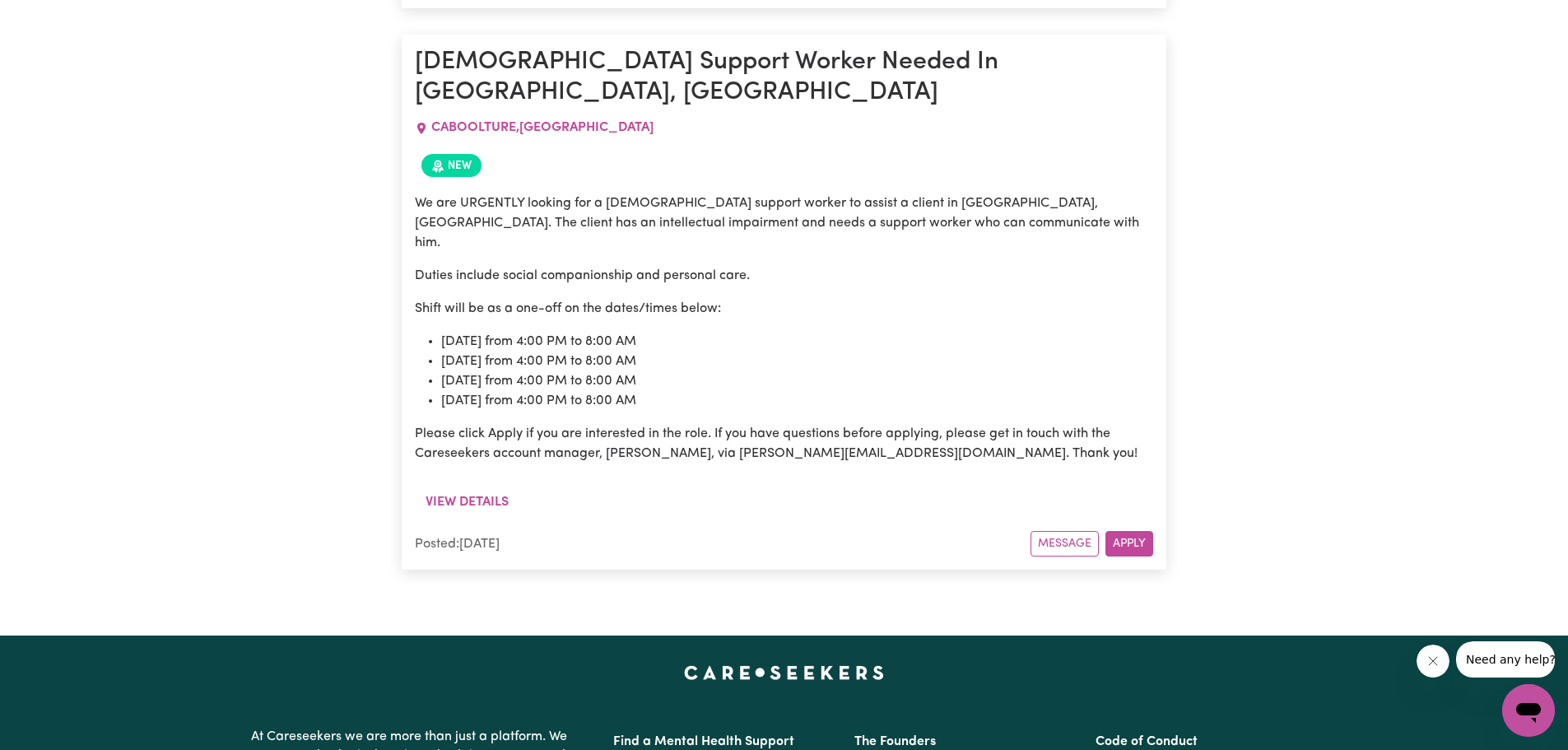
scroll to position [1174, 0]
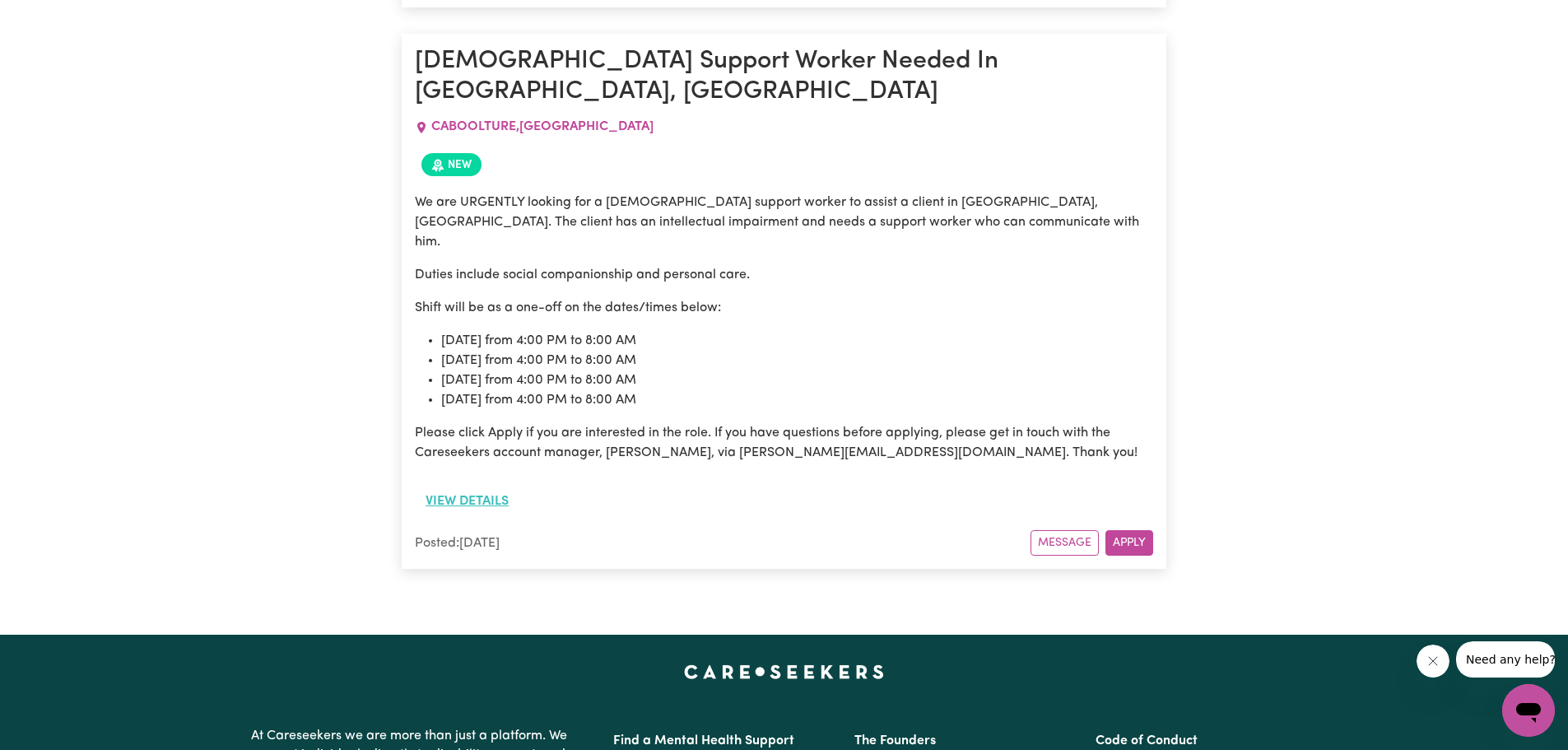
click at [501, 486] on button "View details" at bounding box center [467, 501] width 104 height 31
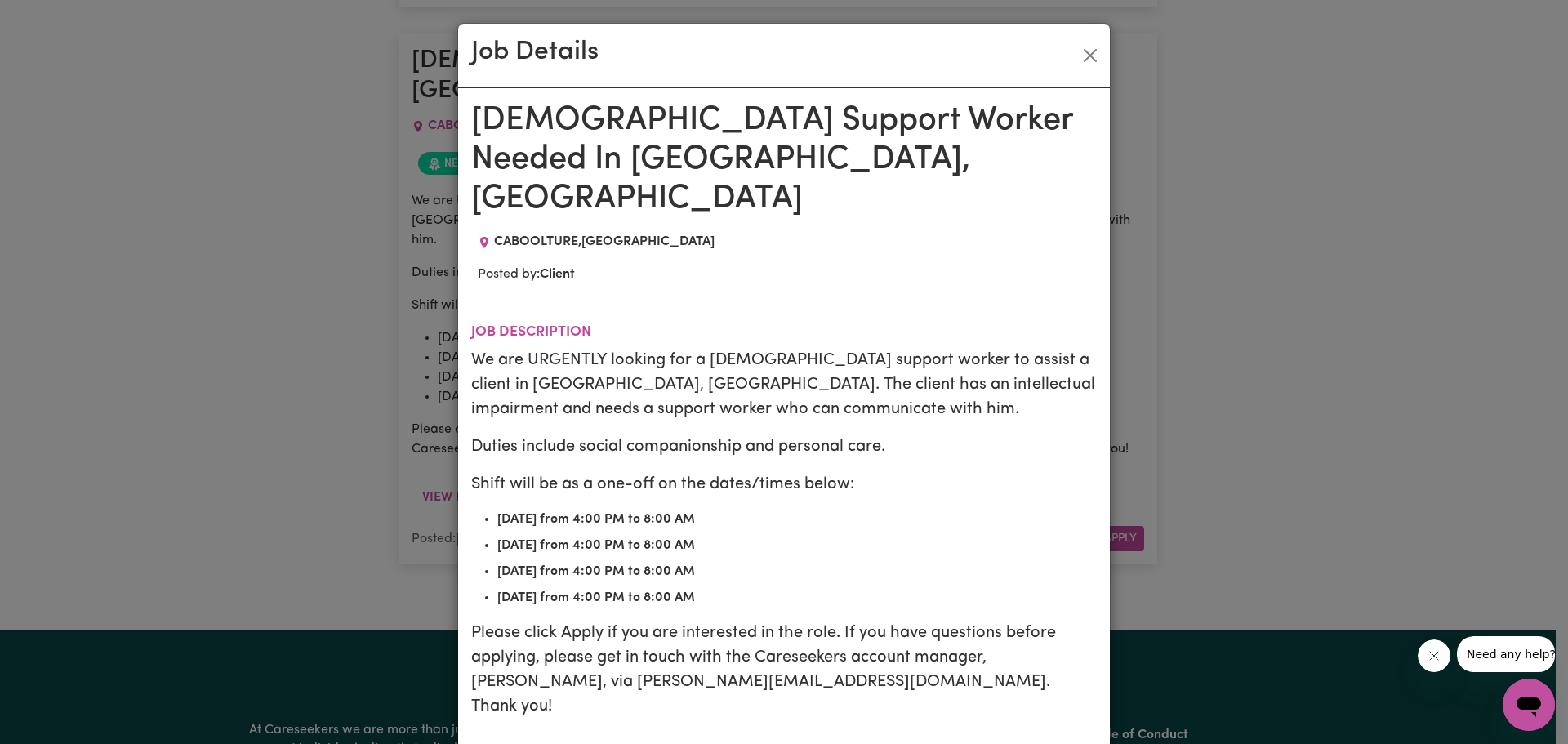
click at [1140, 392] on div "Job Details [DEMOGRAPHIC_DATA] Support Worker Needed In [GEOGRAPHIC_DATA], QLD …" at bounding box center [784, 372] width 1568 height 744
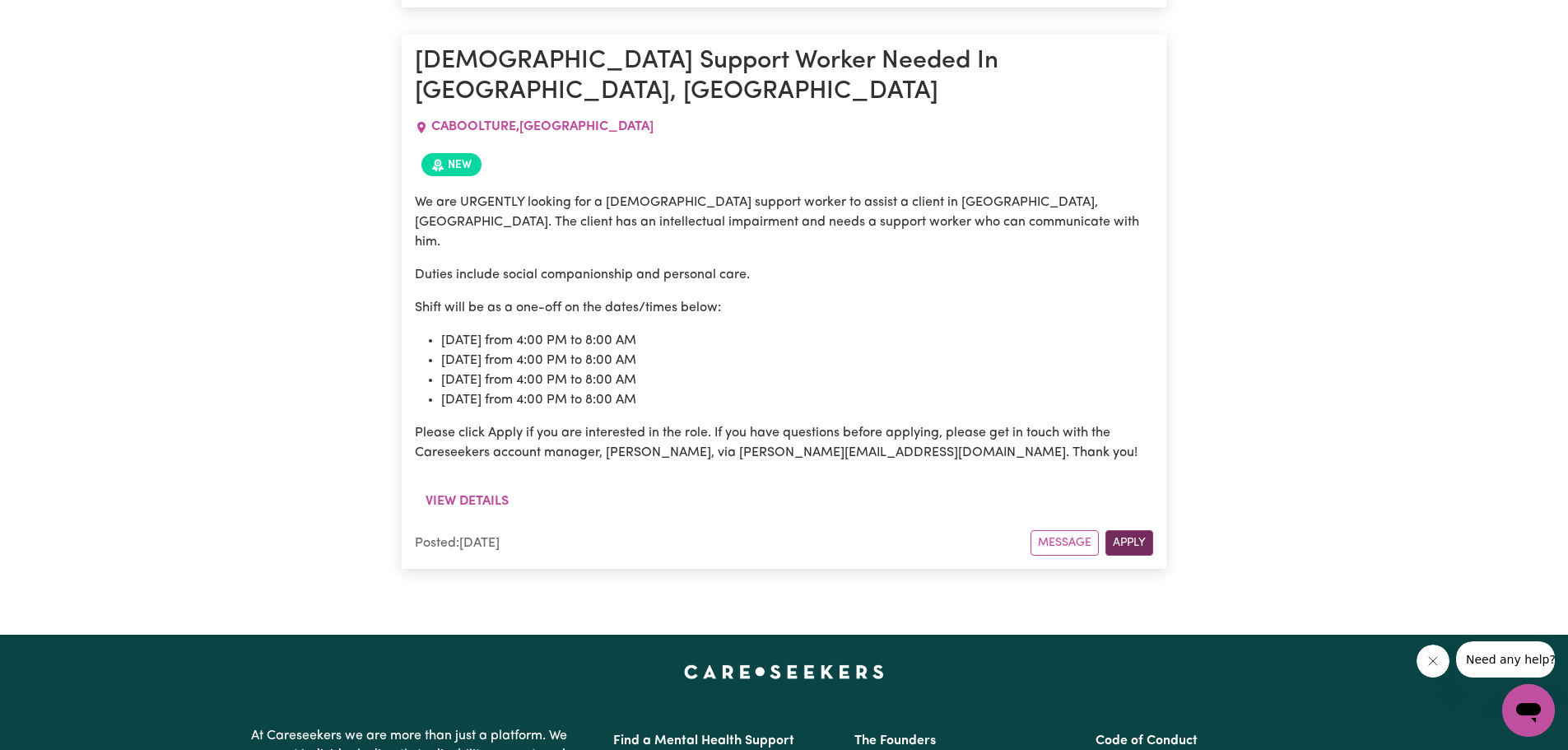
click at [1125, 530] on button "Apply" at bounding box center [1129, 543] width 48 height 25
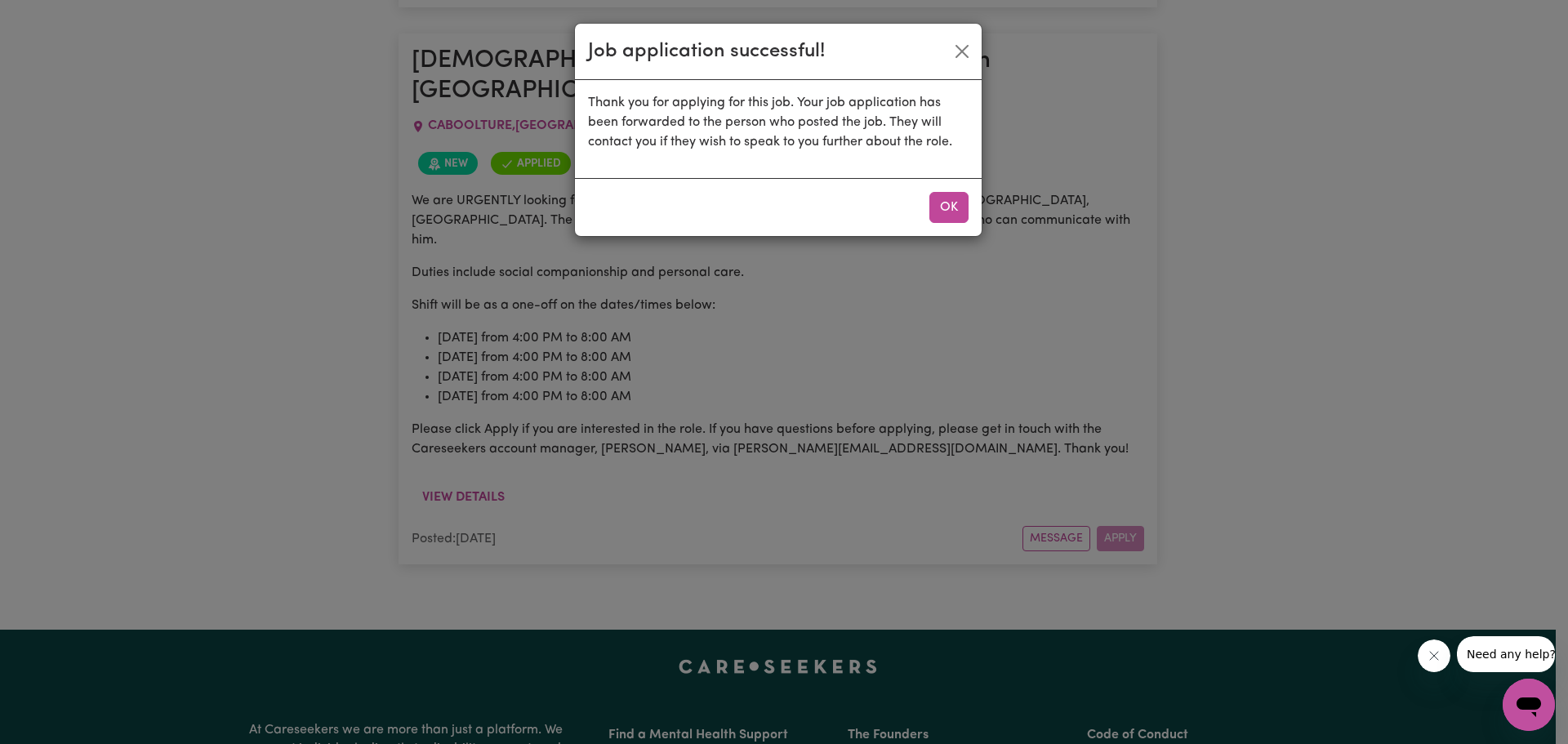
click at [953, 206] on button "OK" at bounding box center [948, 207] width 39 height 31
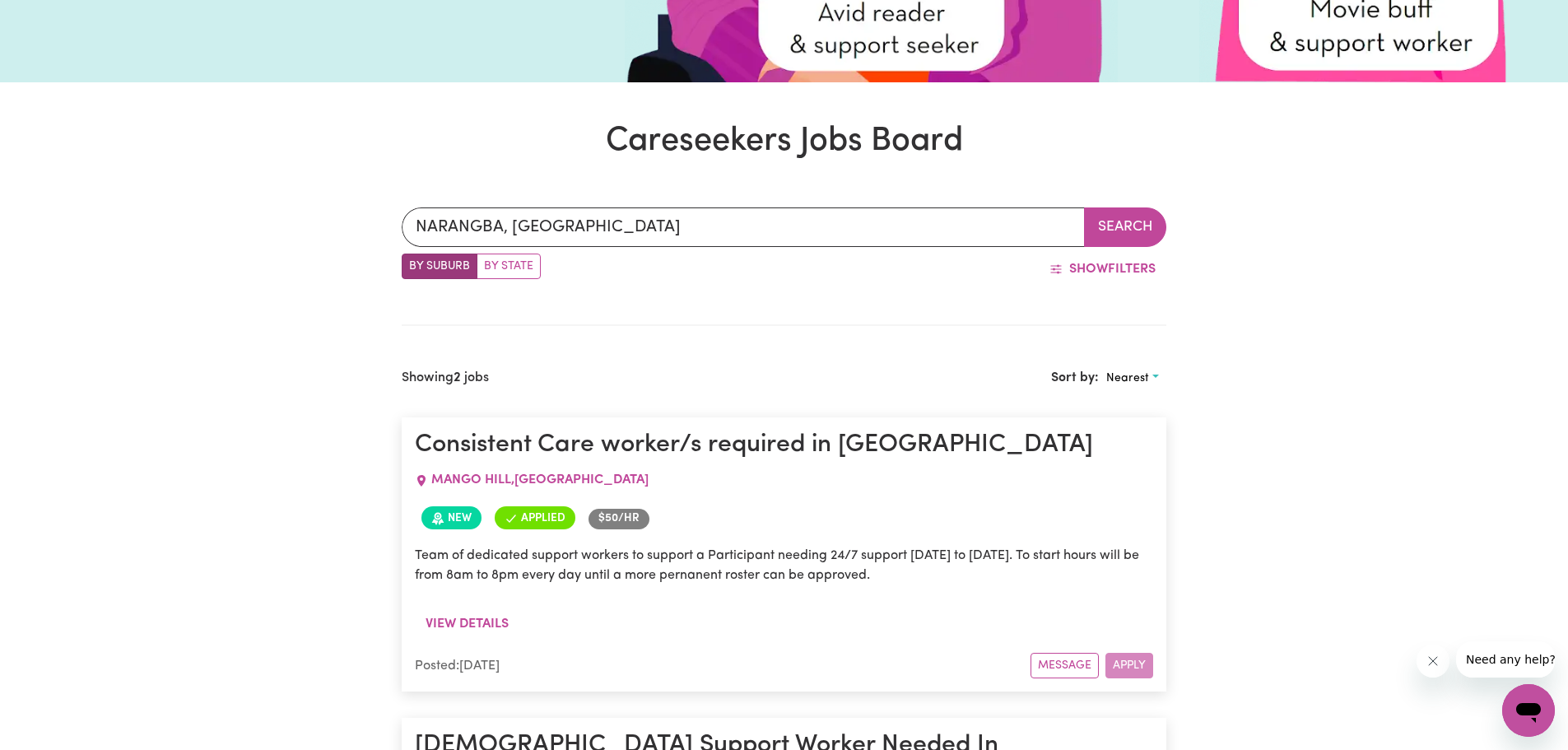
scroll to position [433, 0]
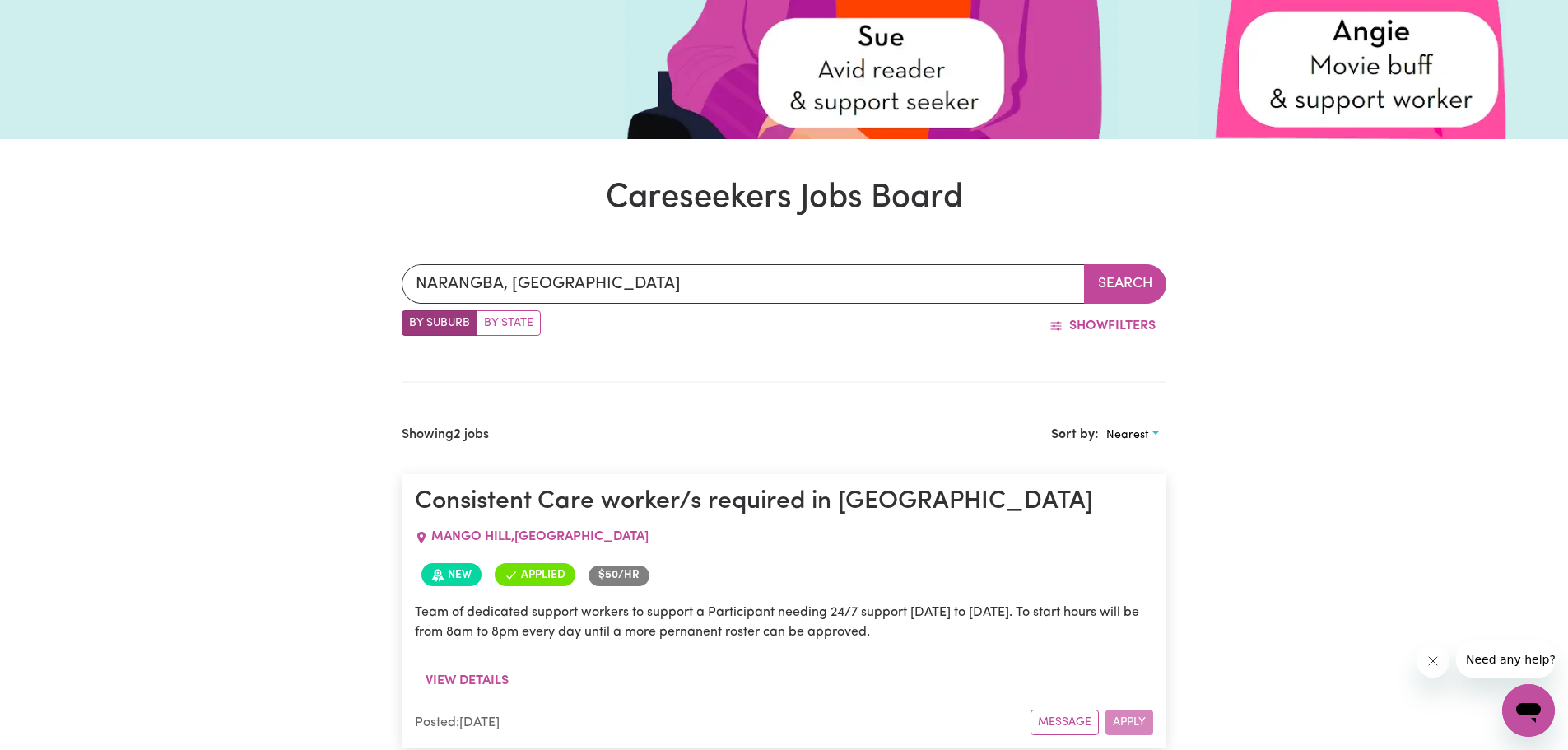
click at [504, 322] on label "By State" at bounding box center [508, 323] width 64 height 25
click at [412, 321] on input "By State" at bounding box center [407, 316] width 11 height 11
radio input "true"
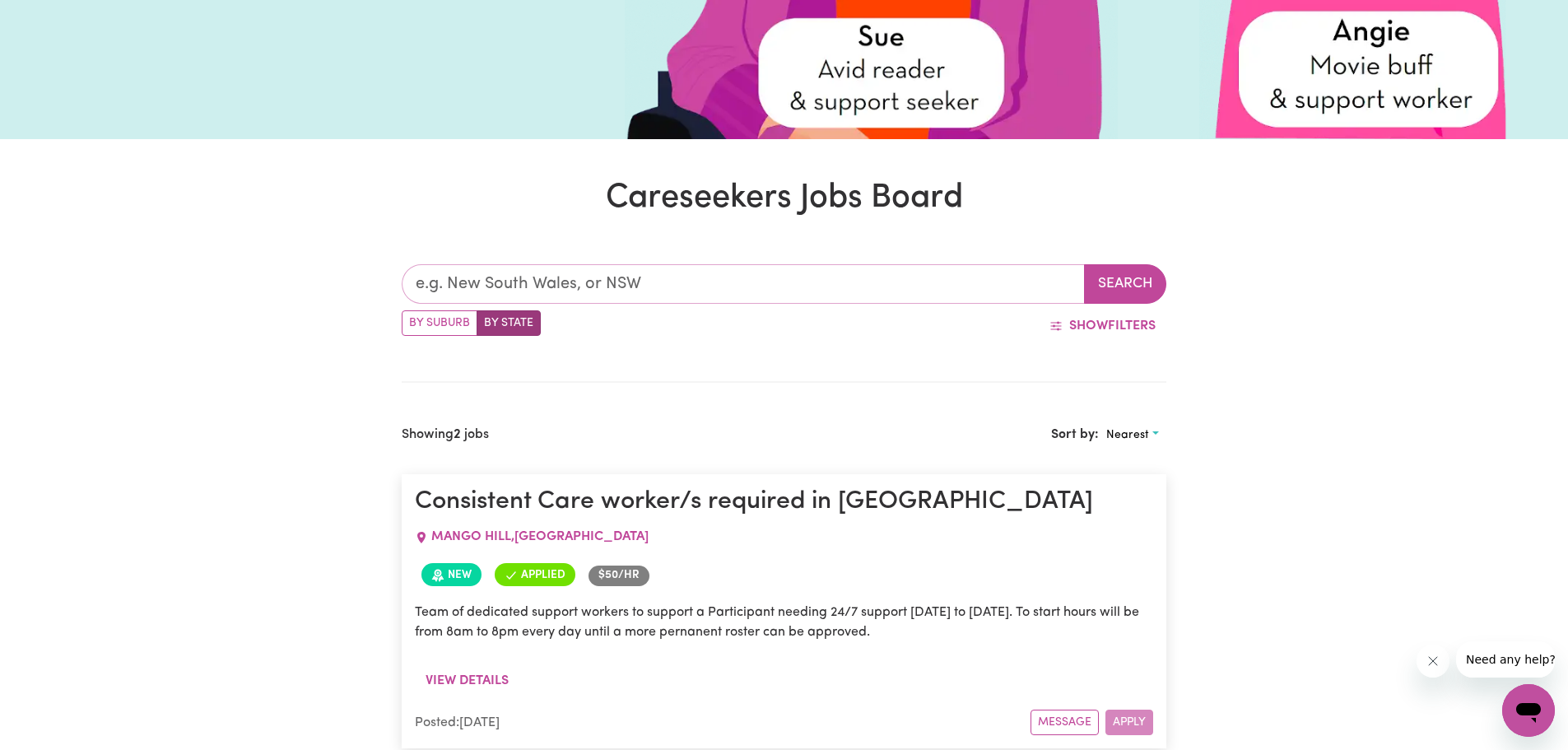
click at [512, 289] on input "text" at bounding box center [743, 284] width 683 height 40
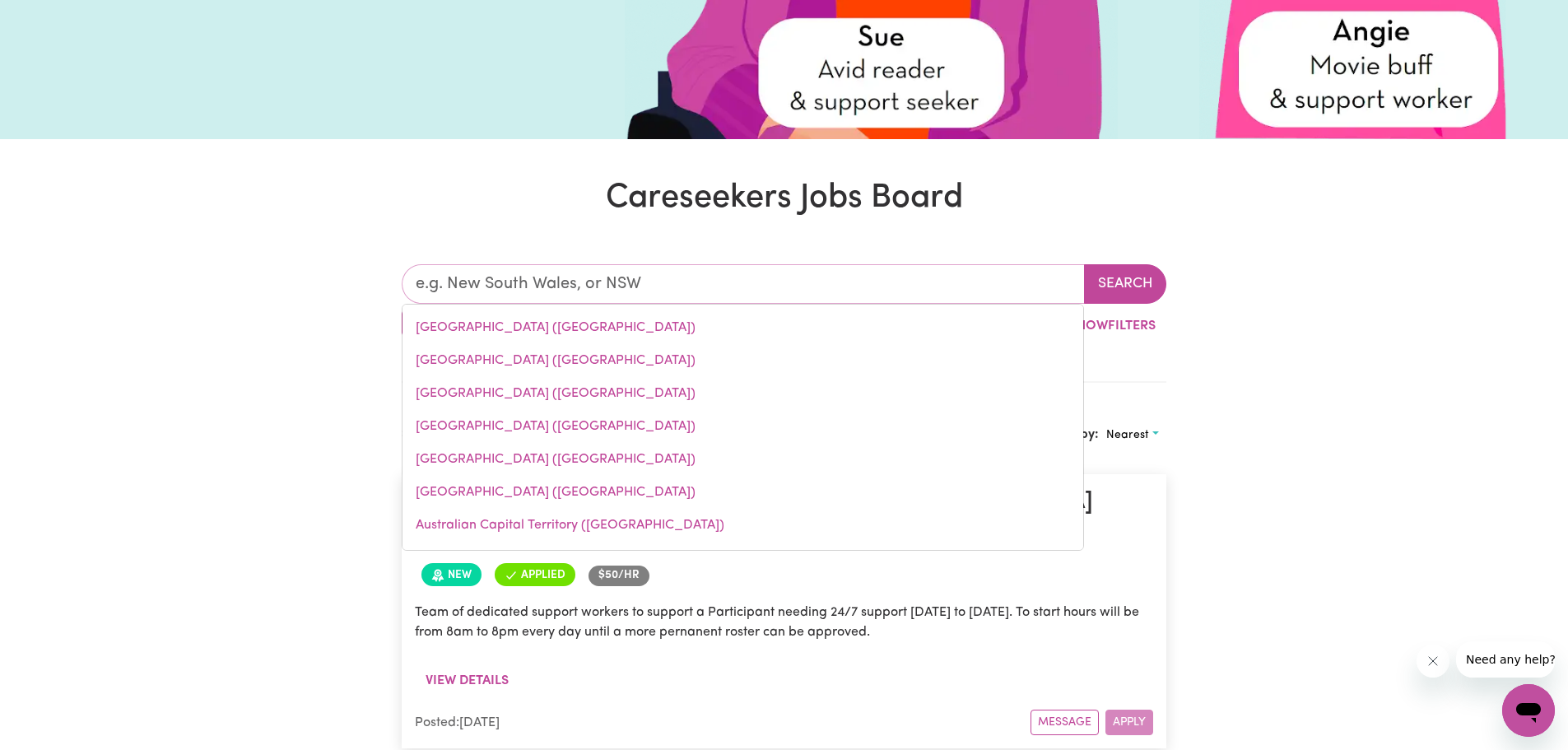
click at [480, 428] on link "[GEOGRAPHIC_DATA] ([GEOGRAPHIC_DATA])" at bounding box center [742, 426] width 681 height 33
type input "[GEOGRAPHIC_DATA] ([GEOGRAPHIC_DATA])"
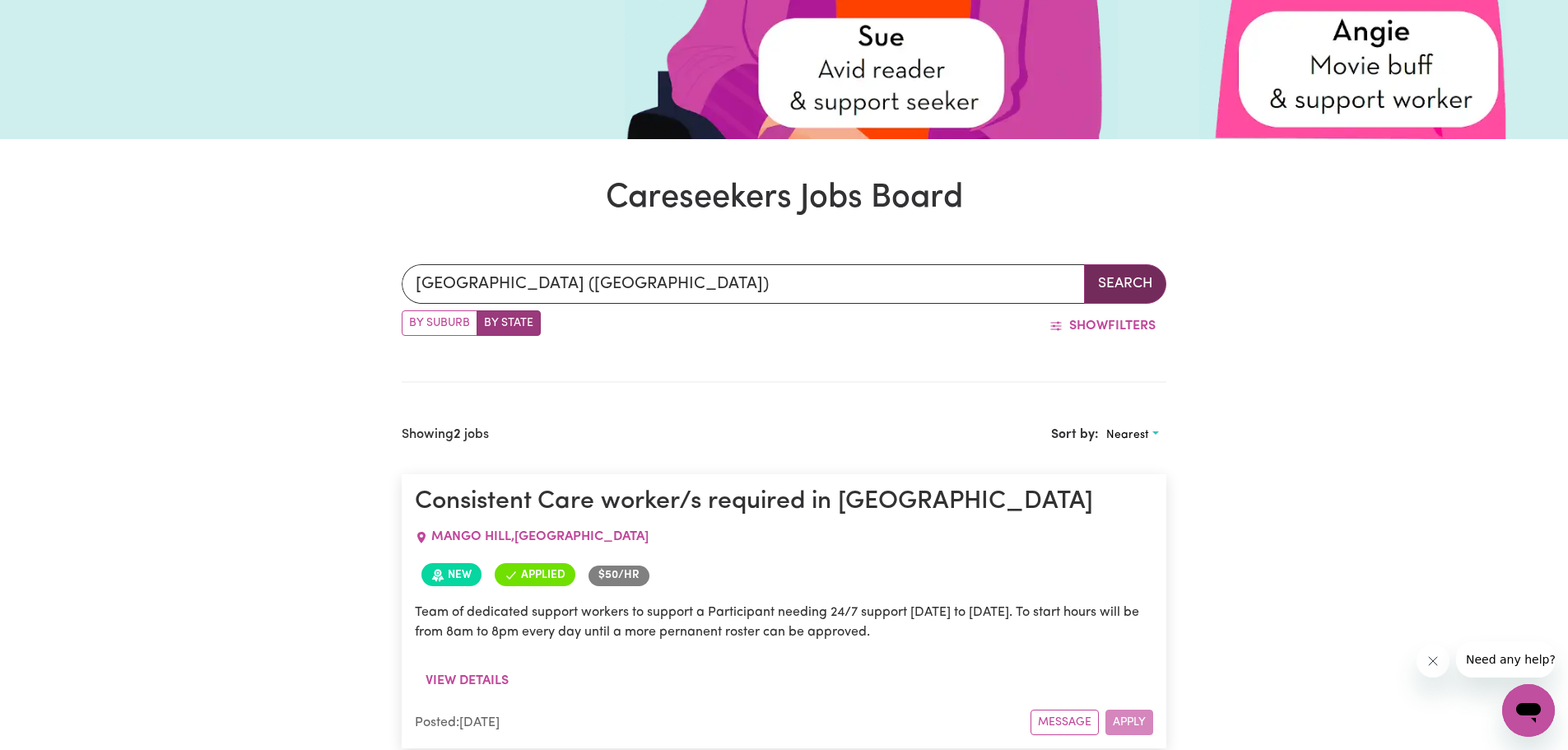
click at [1118, 285] on button "Search" at bounding box center [1125, 284] width 82 height 40
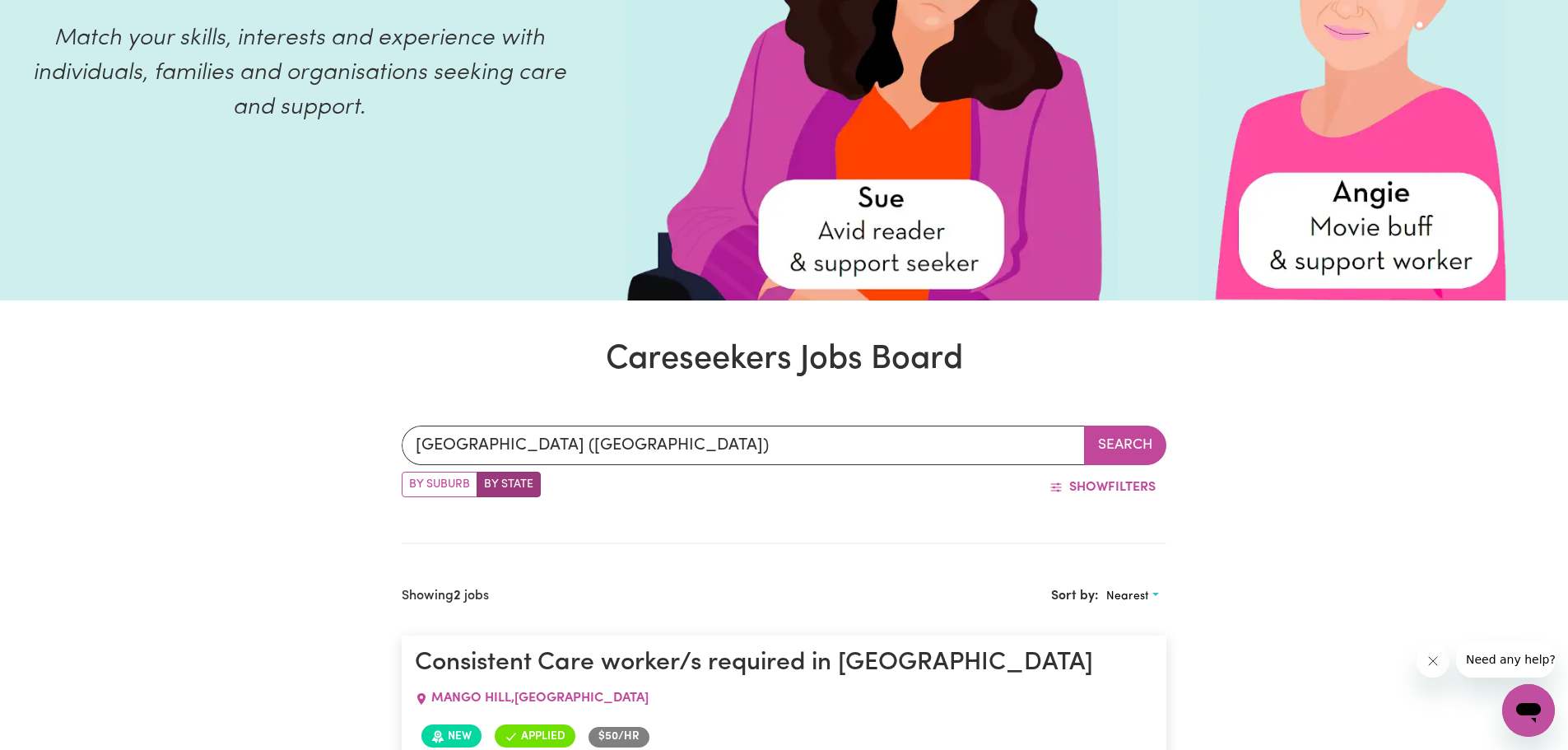
scroll to position [0, 0]
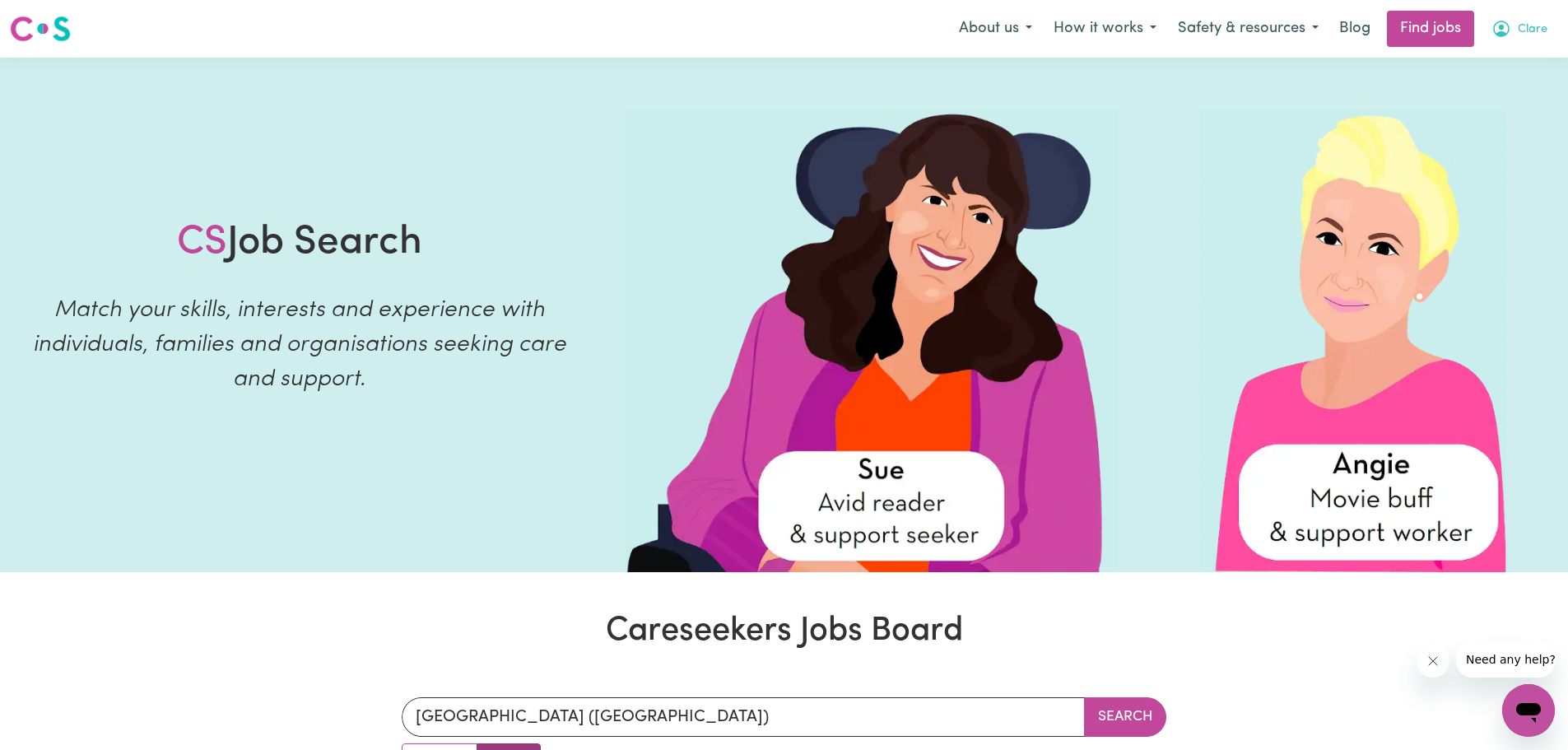
click at [1513, 32] on button "Clare" at bounding box center [1519, 29] width 77 height 35
click at [1466, 129] on link "Logout" at bounding box center [1492, 125] width 130 height 31
